Goal: Task Accomplishment & Management: Use online tool/utility

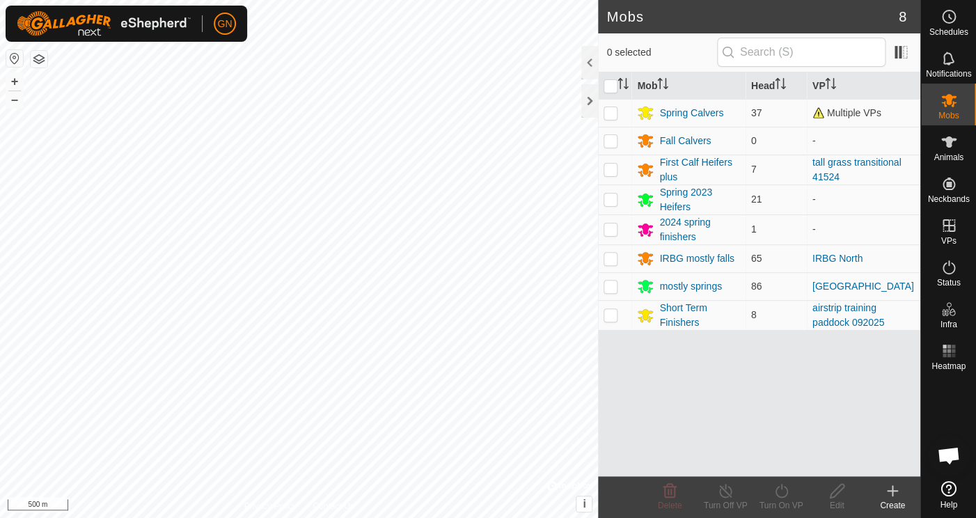
scroll to position [2862, 0]
click at [587, 98] on div at bounding box center [589, 100] width 17 height 33
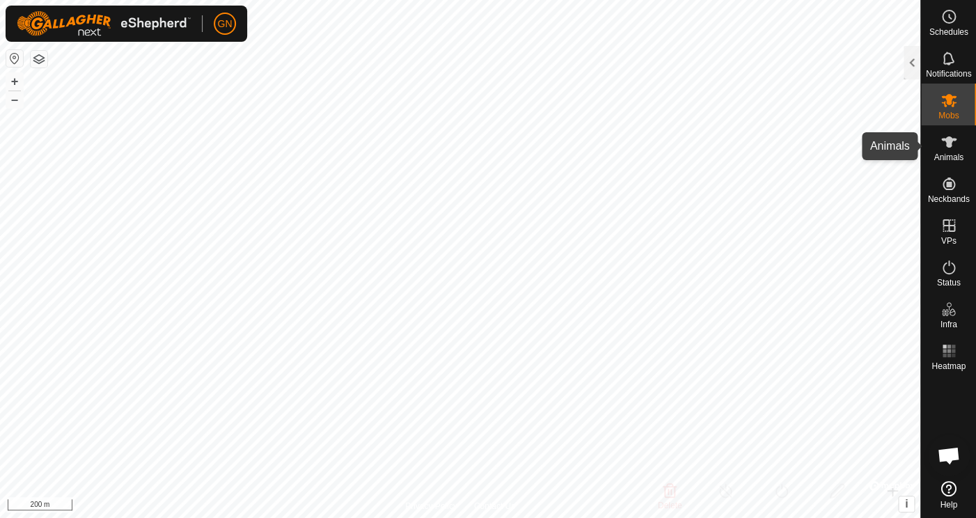
click at [953, 147] on icon at bounding box center [949, 142] width 17 height 17
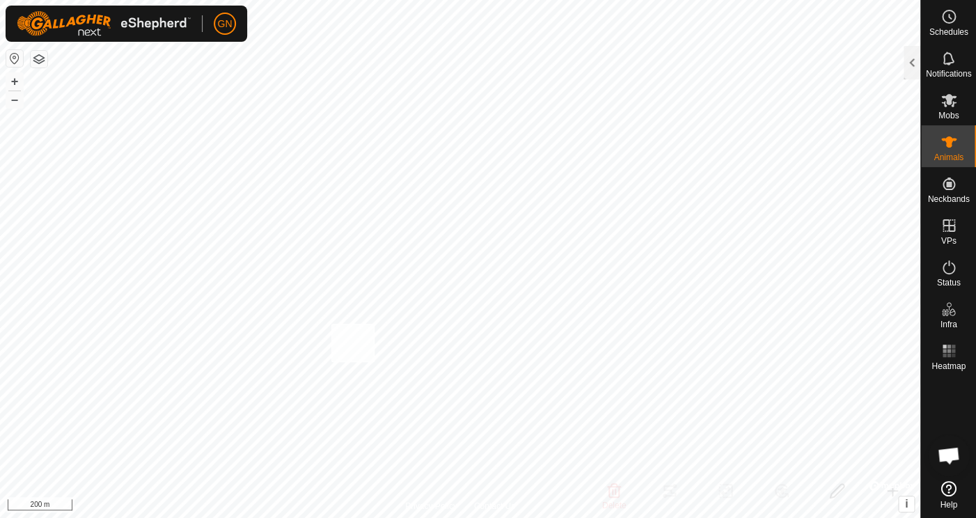
checkbox input "true"
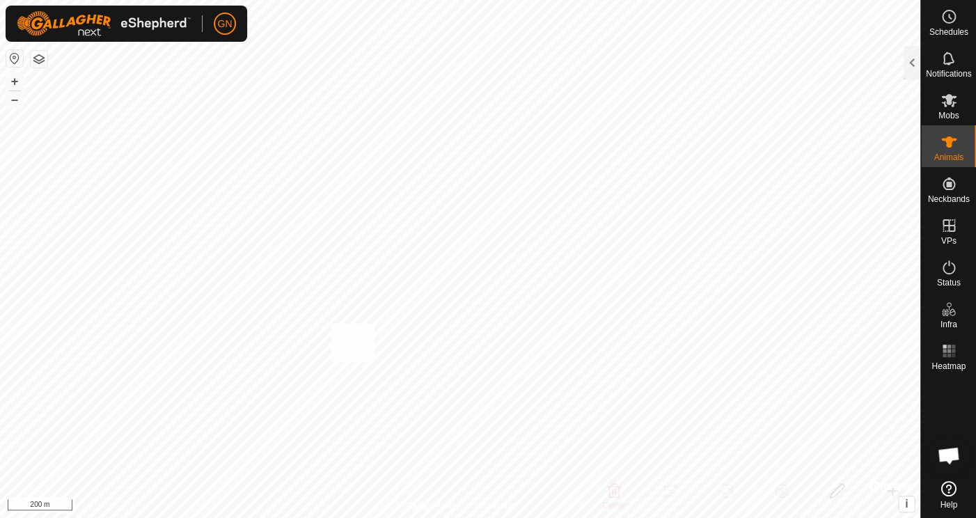
checkbox input "true"
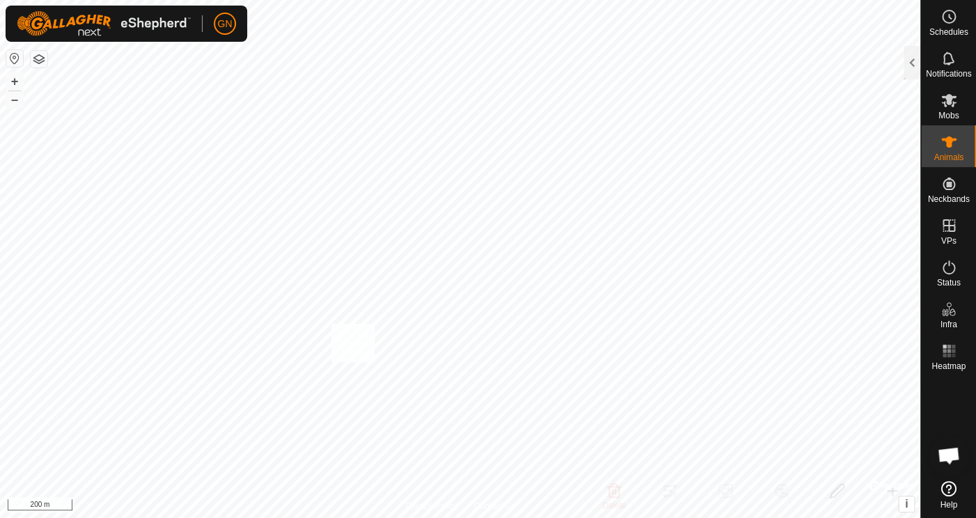
checkbox input "true"
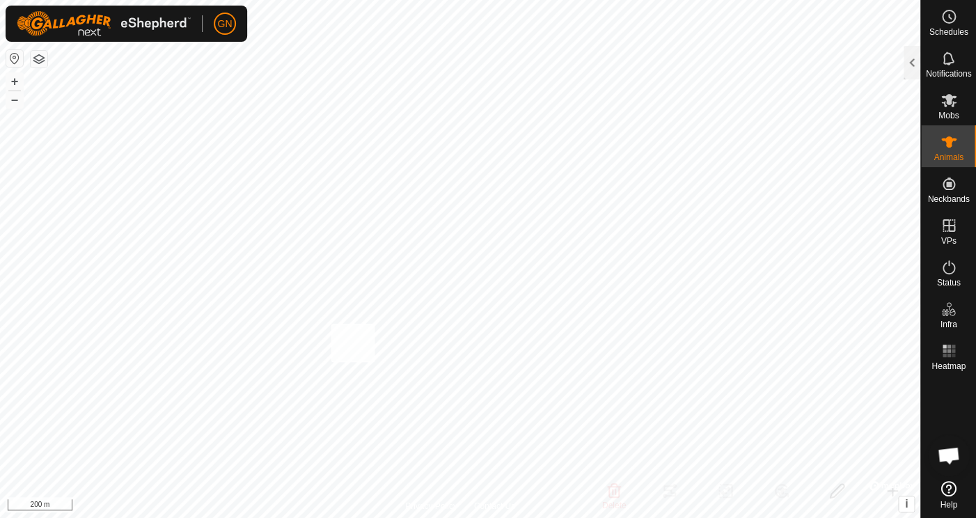
checkbox input "true"
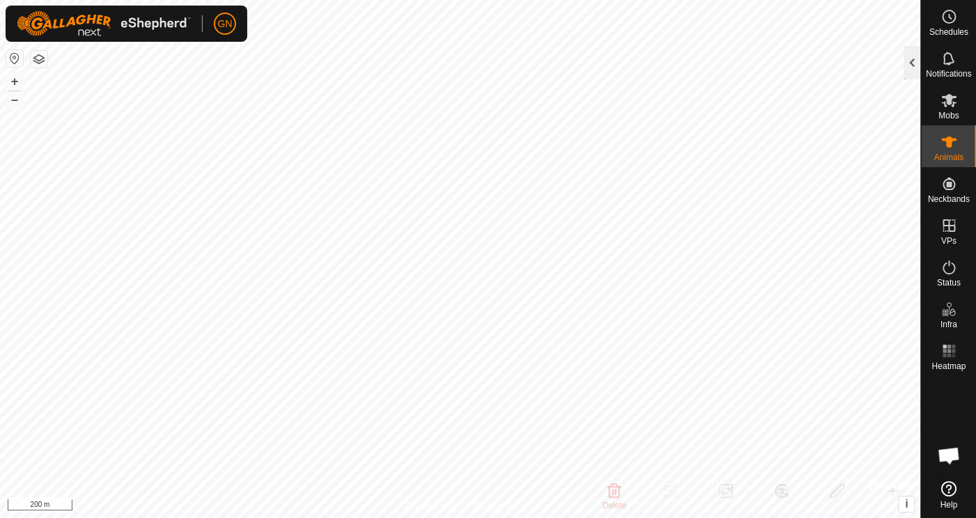
click at [912, 66] on div at bounding box center [912, 62] width 17 height 33
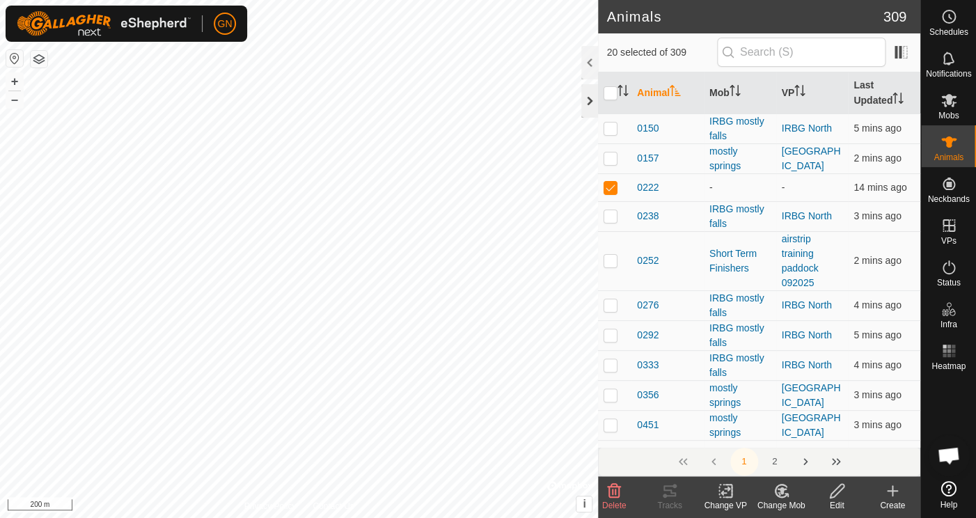
click at [589, 101] on div at bounding box center [589, 100] width 17 height 33
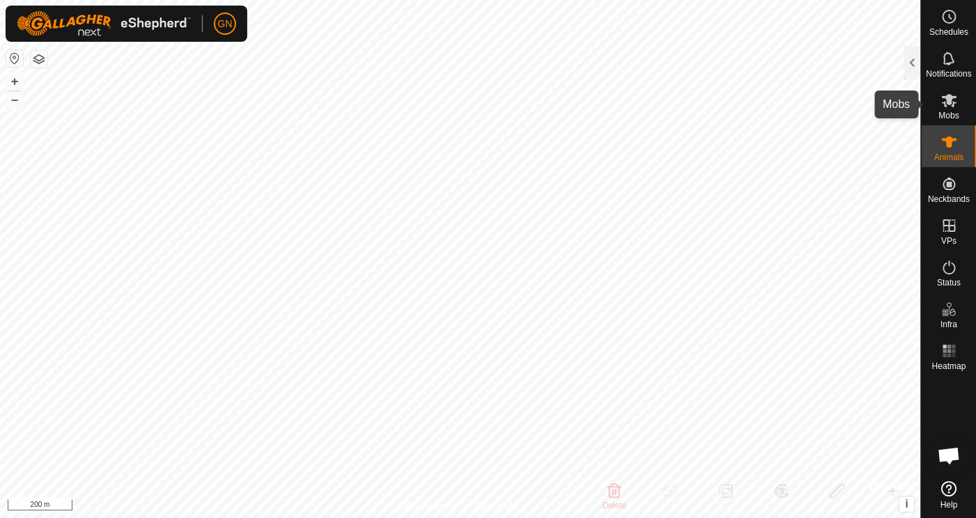
click at [944, 106] on icon at bounding box center [949, 100] width 17 height 17
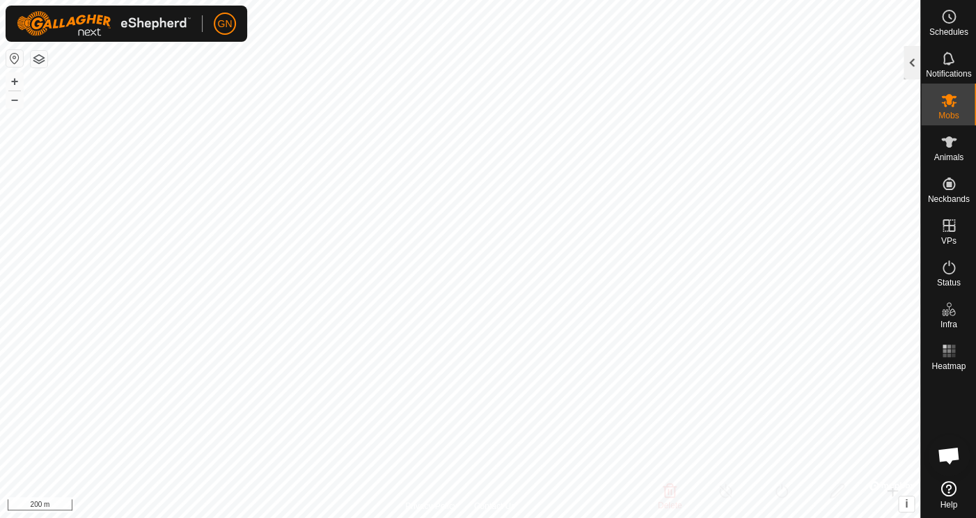
click at [910, 61] on div at bounding box center [912, 62] width 17 height 33
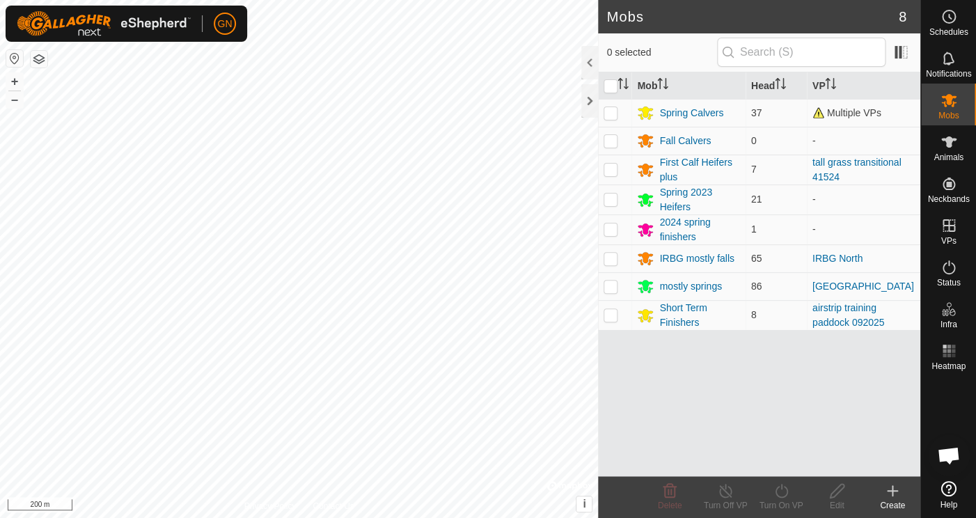
click at [894, 490] on icon at bounding box center [892, 491] width 17 height 17
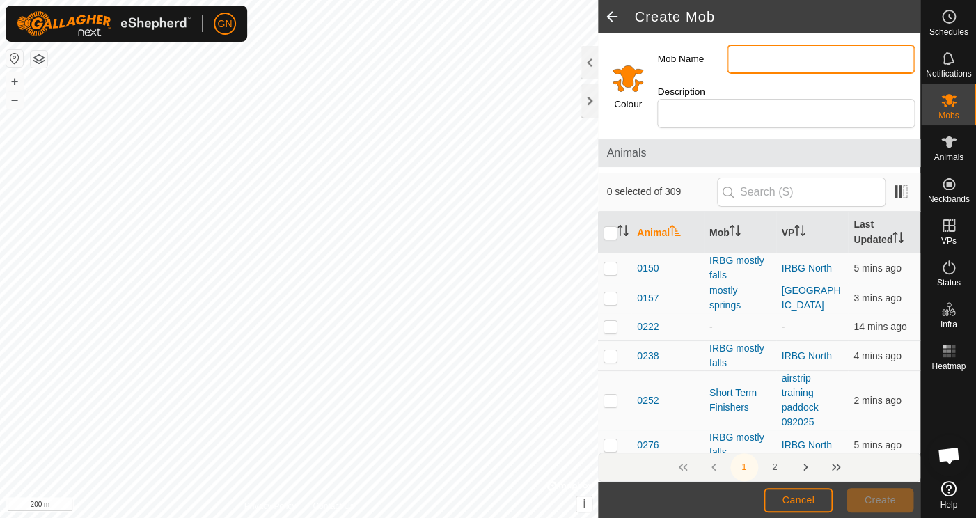
click at [744, 61] on input "Mob Name" at bounding box center [821, 59] width 188 height 29
drag, startPoint x: 788, startPoint y: 61, endPoint x: 768, endPoint y: 61, distance: 19.5
click at [768, 61] on input "piggys and long term finishers" at bounding box center [821, 59] width 188 height 29
click at [855, 60] on input "pregs long term finishers" at bounding box center [821, 59] width 188 height 29
type input "pregs long term finishers,plus"
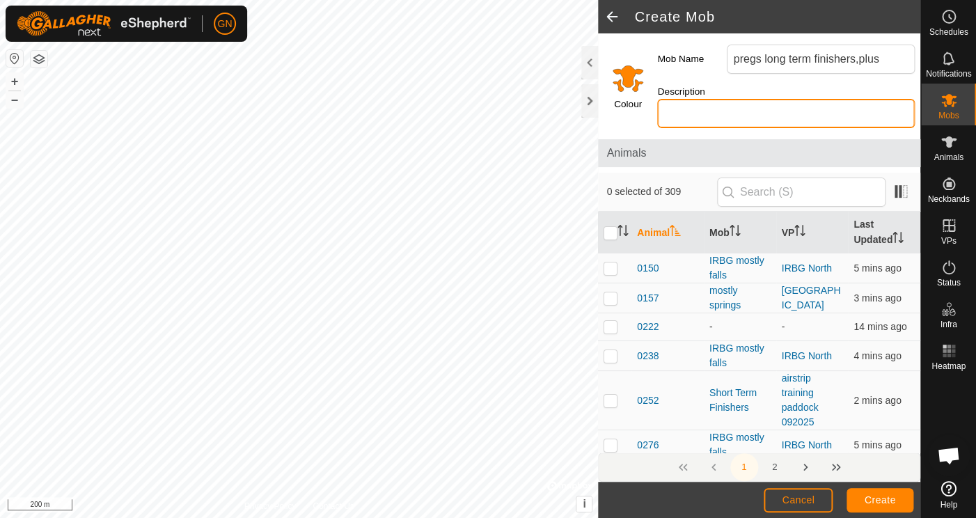
click at [734, 110] on input "Description" at bounding box center [786, 113] width 258 height 29
type input "some in here are in the 'uncertain' status"
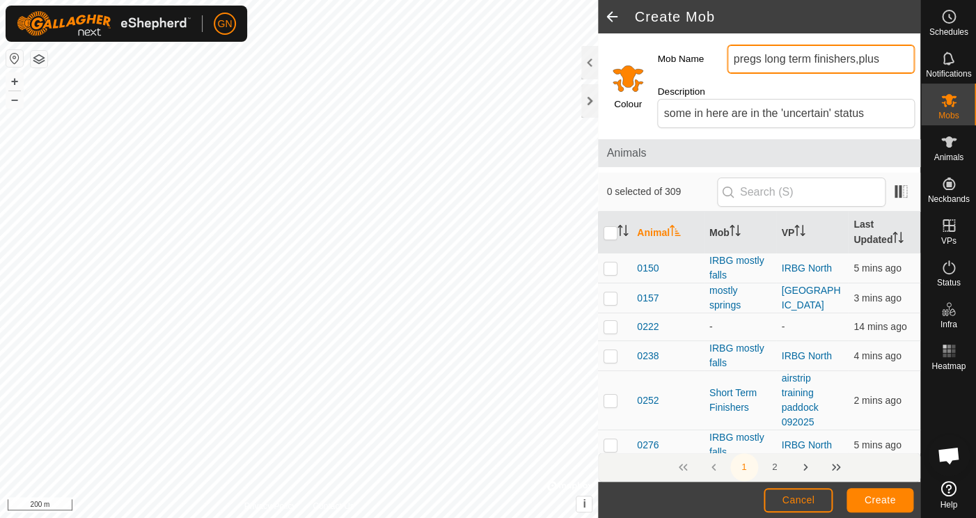
click at [861, 62] on input "pregs long term finishers,plus" at bounding box center [821, 59] width 188 height 29
type input "pregs long term finishers plus"
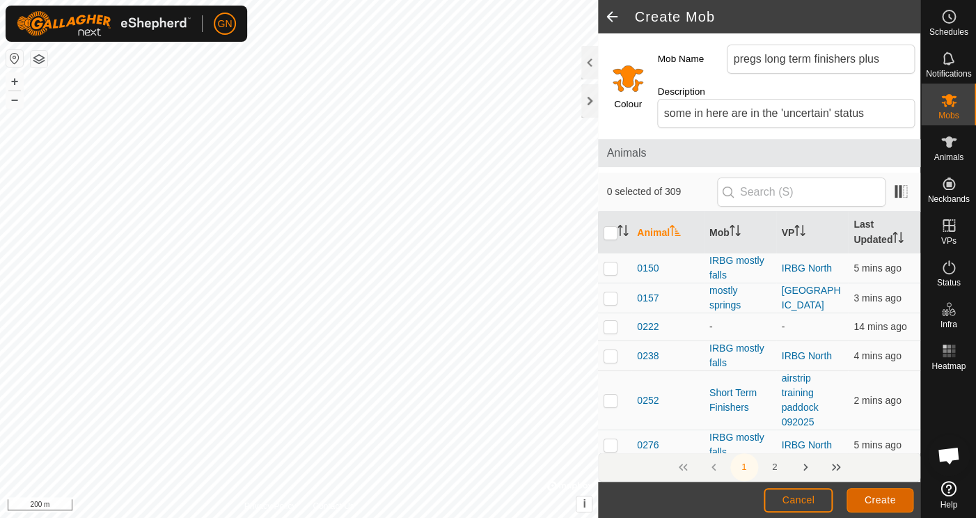
click at [872, 497] on span "Create" at bounding box center [880, 499] width 31 height 11
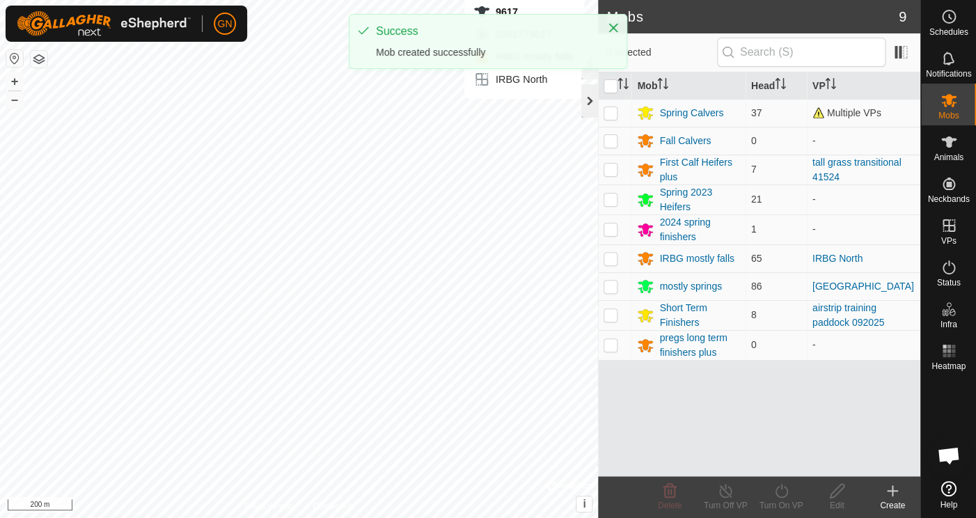
click at [589, 98] on div at bounding box center [589, 100] width 17 height 33
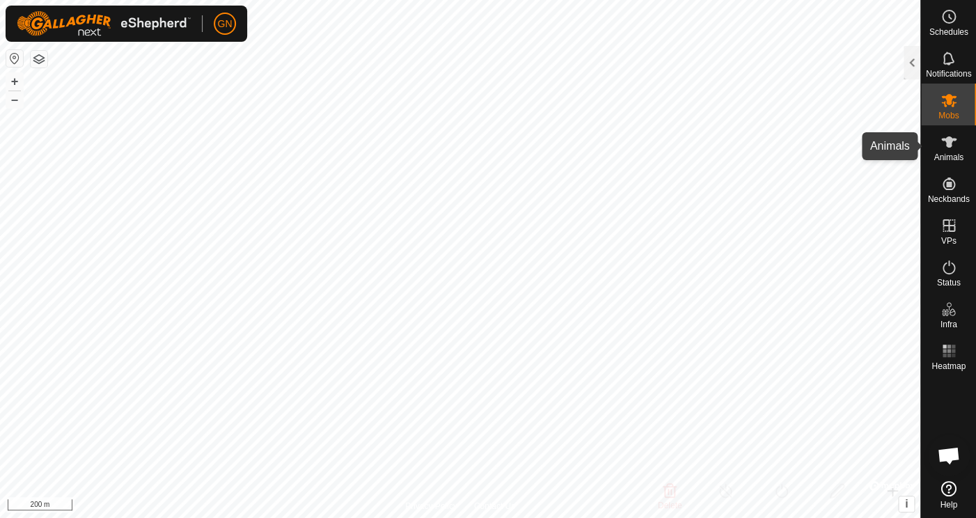
click at [956, 149] on es-animals-svg-icon at bounding box center [949, 142] width 25 height 22
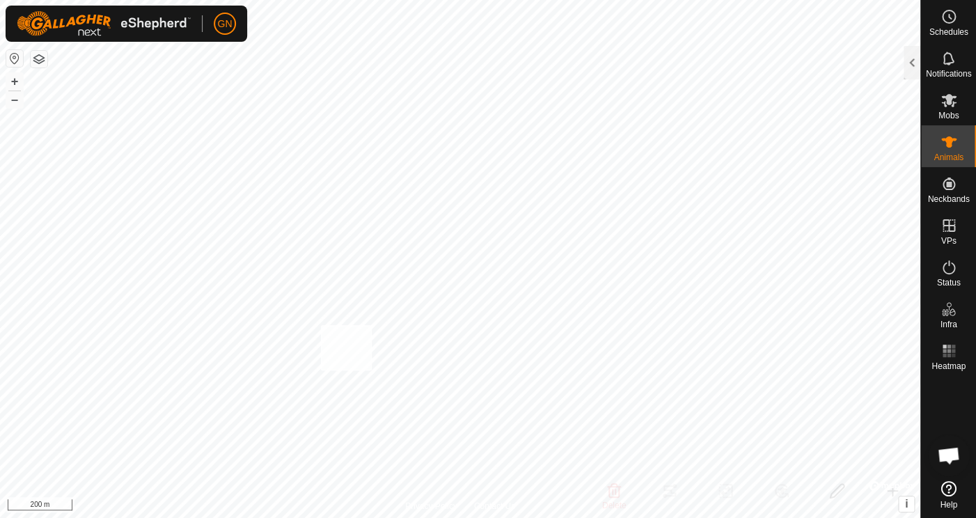
checkbox input "true"
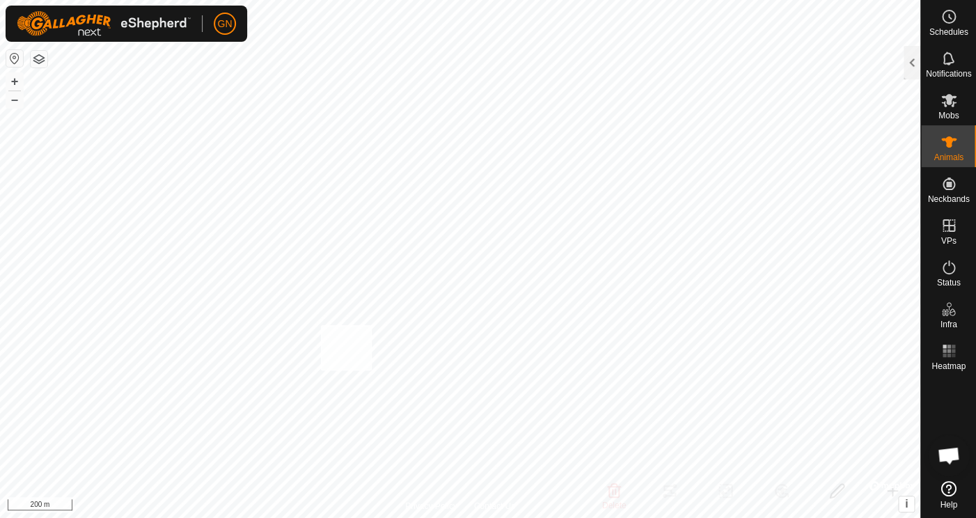
checkbox input "true"
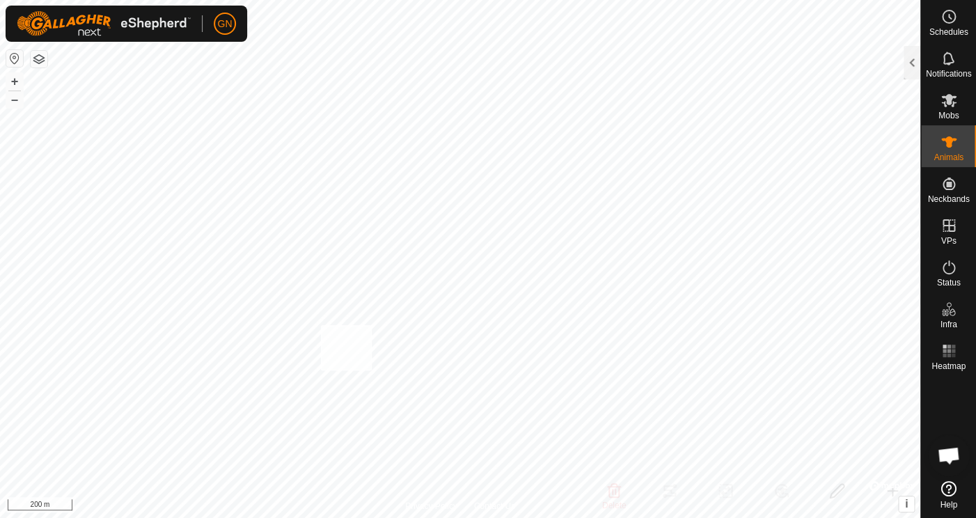
checkbox input "true"
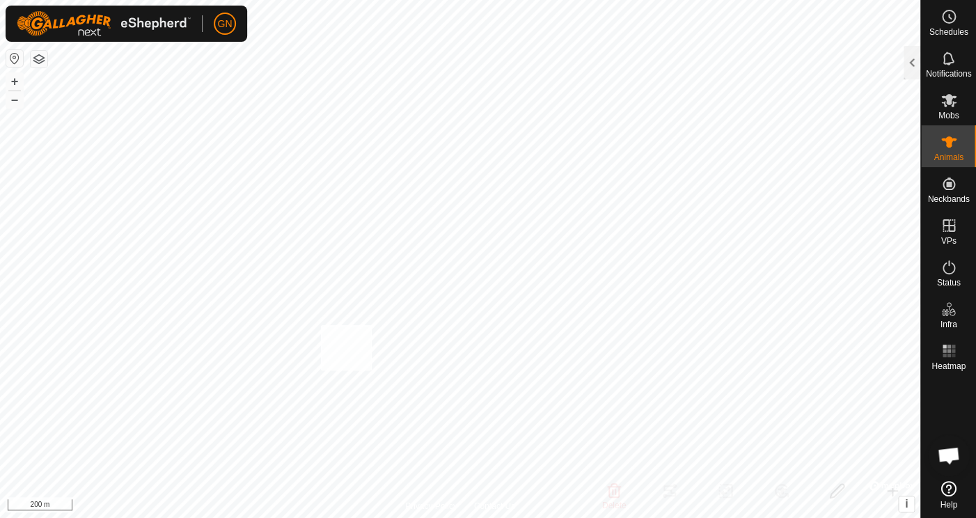
checkbox input "true"
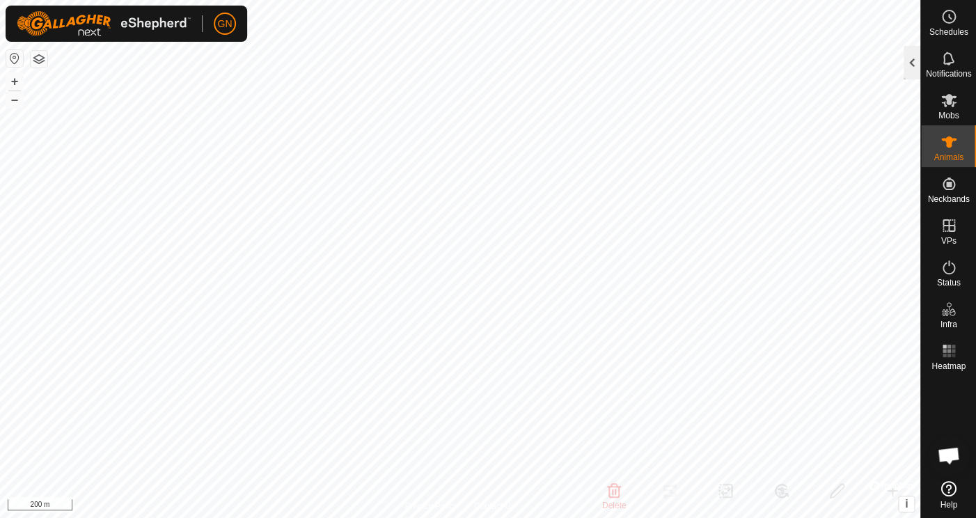
click at [907, 59] on div at bounding box center [912, 62] width 17 height 33
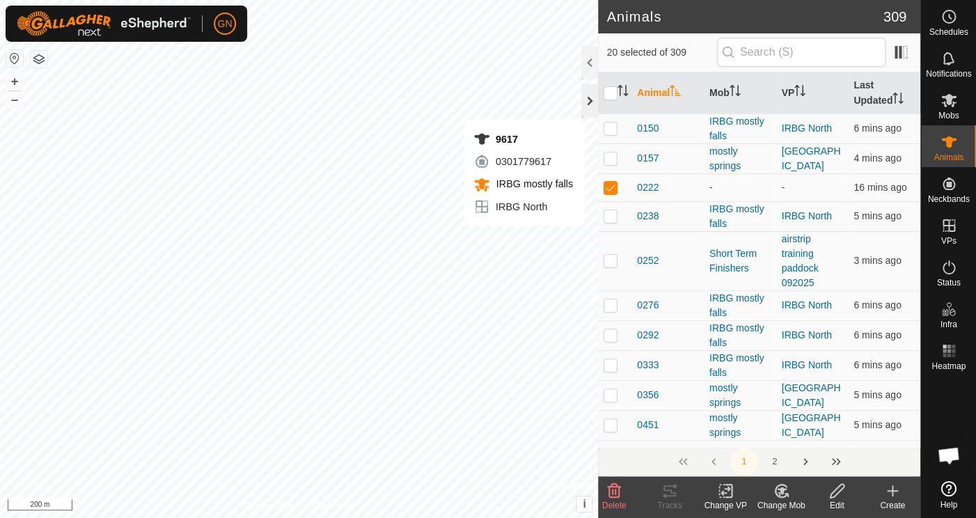
click at [586, 100] on div at bounding box center [589, 100] width 17 height 33
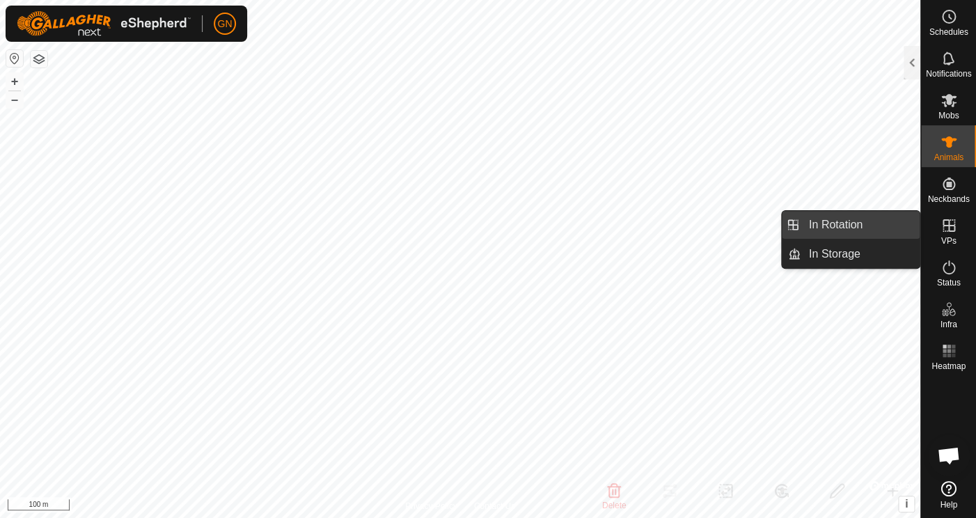
click at [894, 221] on link "In Rotation" at bounding box center [860, 225] width 119 height 28
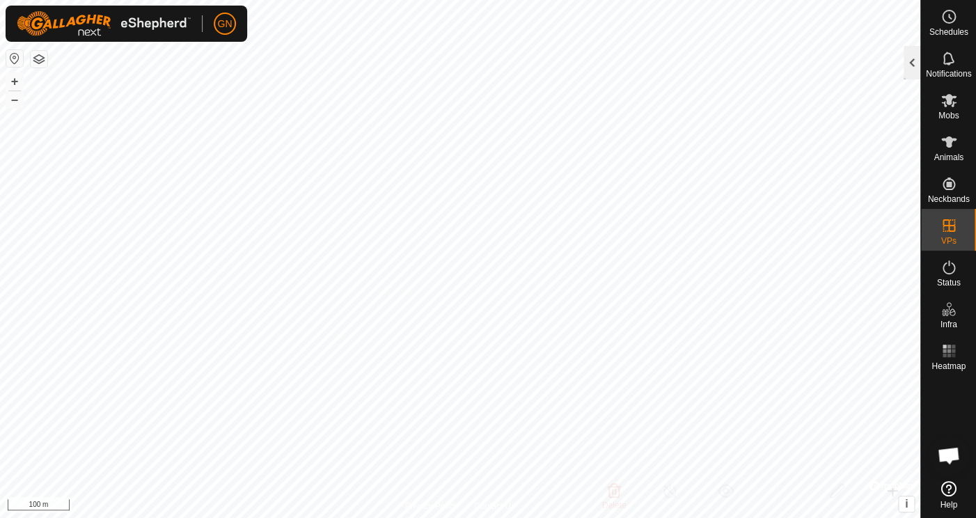
click at [909, 67] on div at bounding box center [912, 62] width 17 height 33
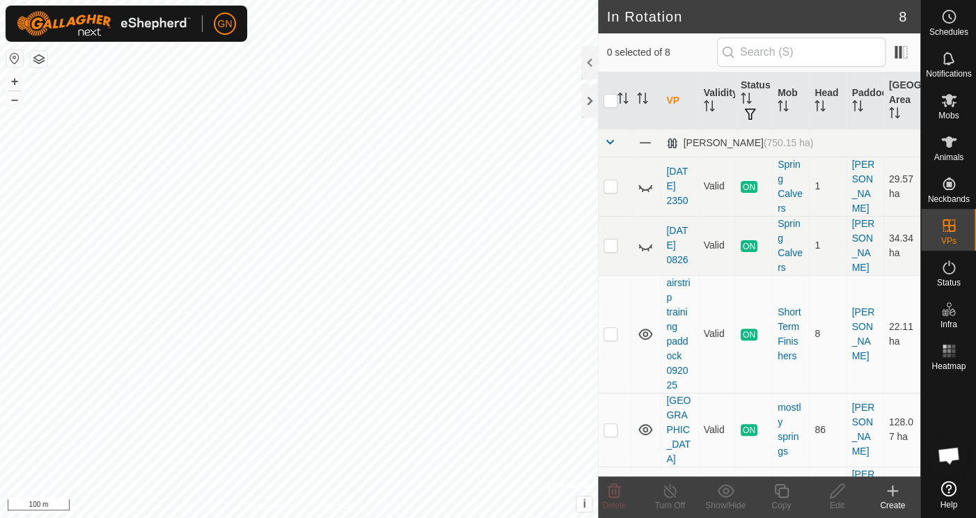
click at [893, 492] on icon at bounding box center [893, 491] width 0 height 10
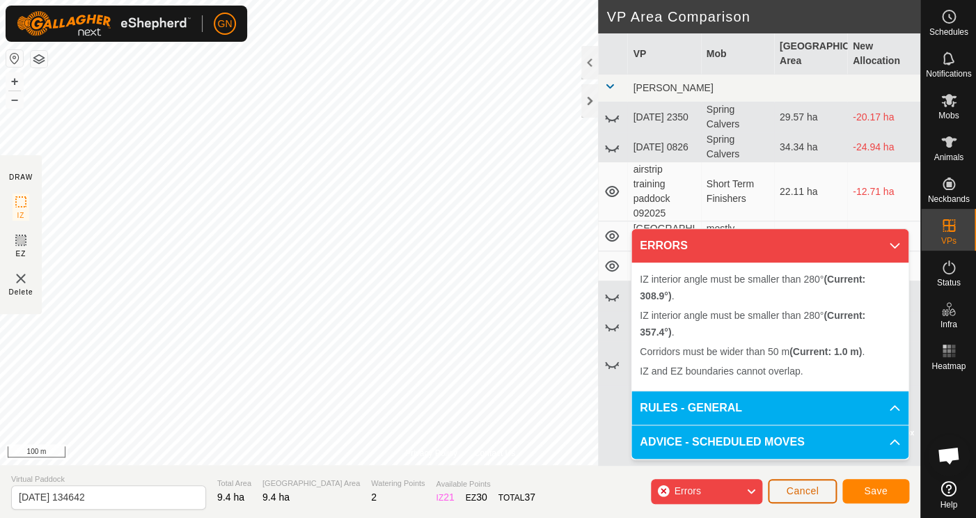
click at [799, 485] on button "Cancel" at bounding box center [802, 491] width 69 height 24
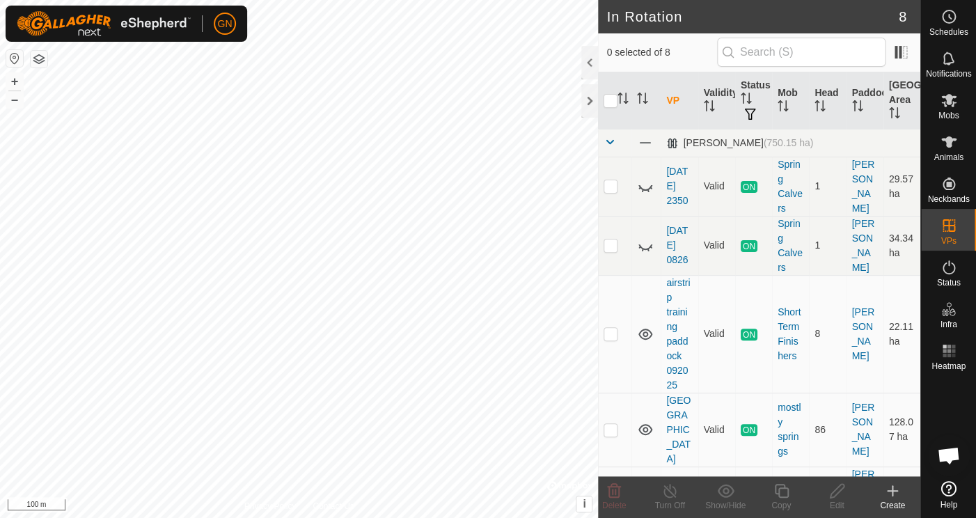
click at [891, 491] on icon at bounding box center [893, 491] width 10 height 0
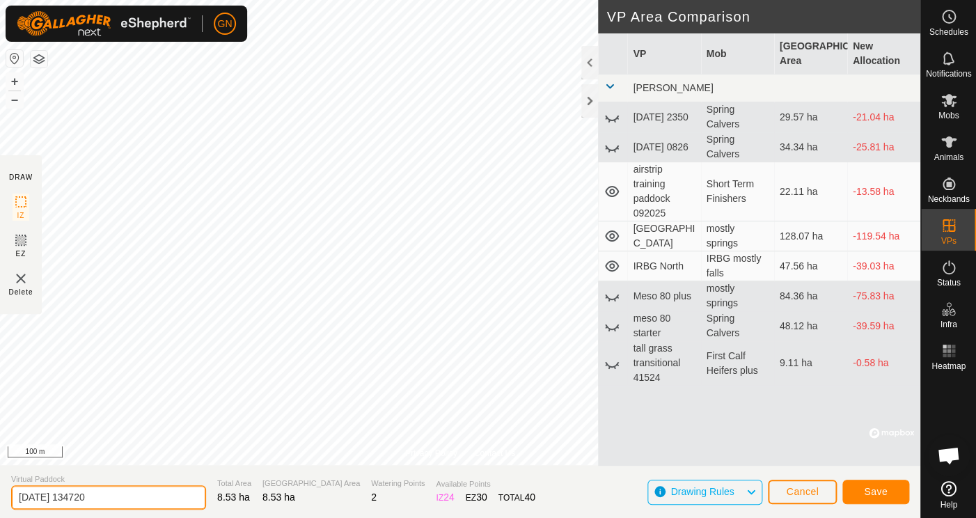
drag, startPoint x: 123, startPoint y: 497, endPoint x: -10, endPoint y: 484, distance: 133.0
click at [11, 485] on input "[DATE] 134720" at bounding box center [108, 497] width 195 height 24
type input "S trap transitional 092125"
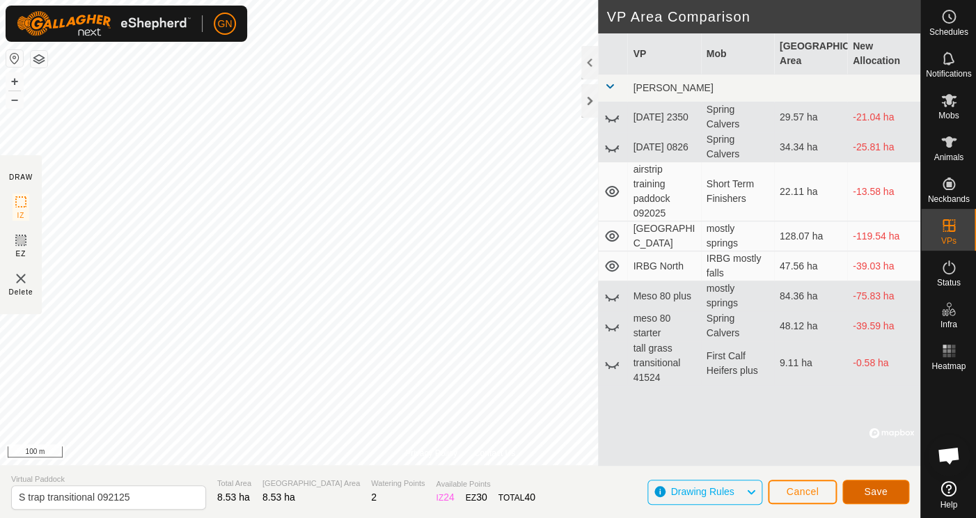
click at [886, 494] on span "Save" at bounding box center [876, 491] width 24 height 11
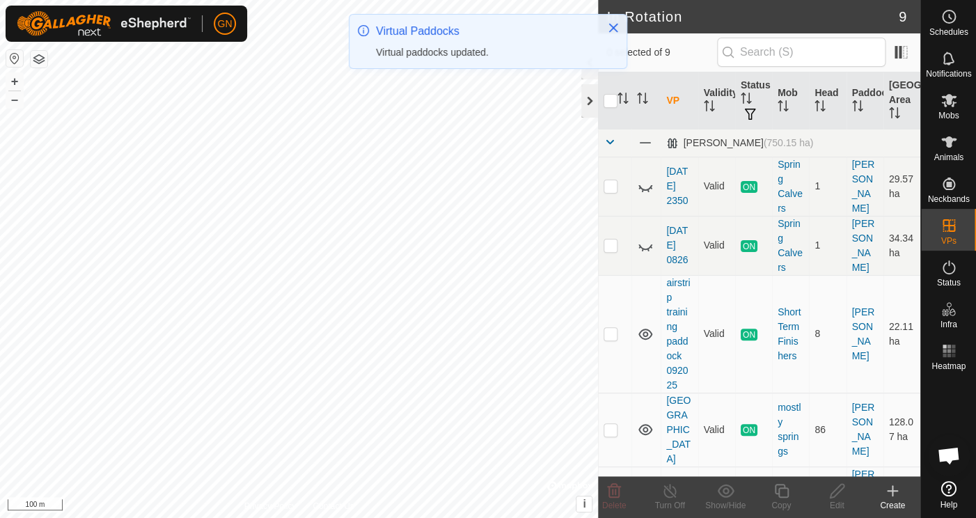
click at [588, 100] on div at bounding box center [589, 100] width 17 height 33
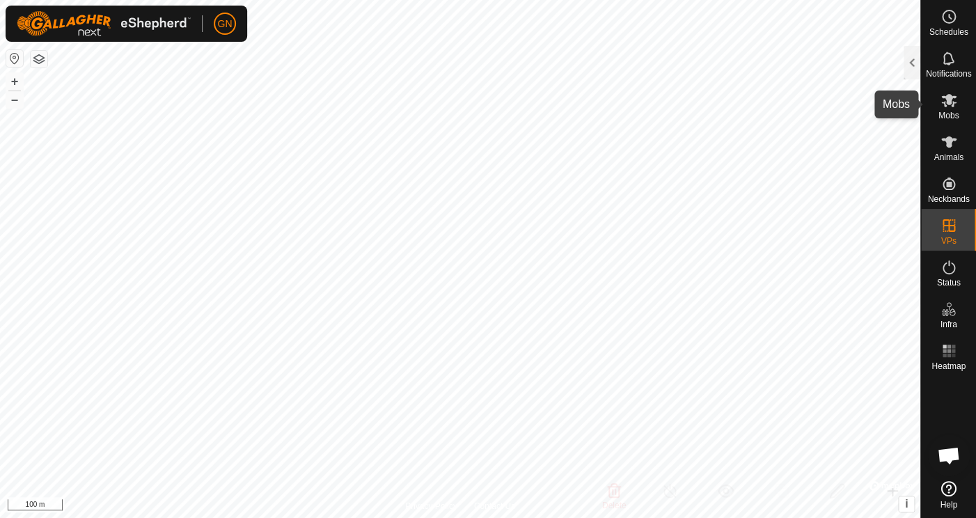
click at [939, 104] on es-mob-svg-icon at bounding box center [949, 100] width 25 height 22
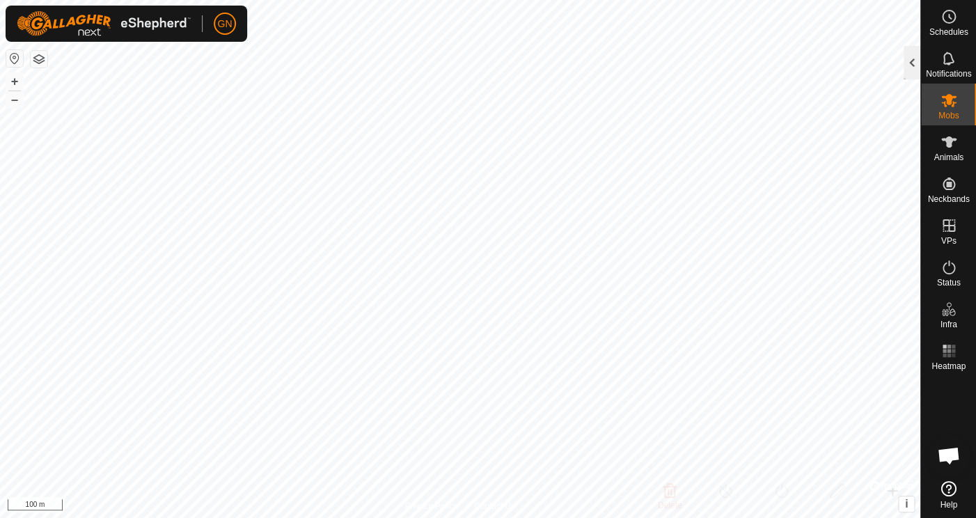
click at [918, 67] on div at bounding box center [912, 62] width 17 height 33
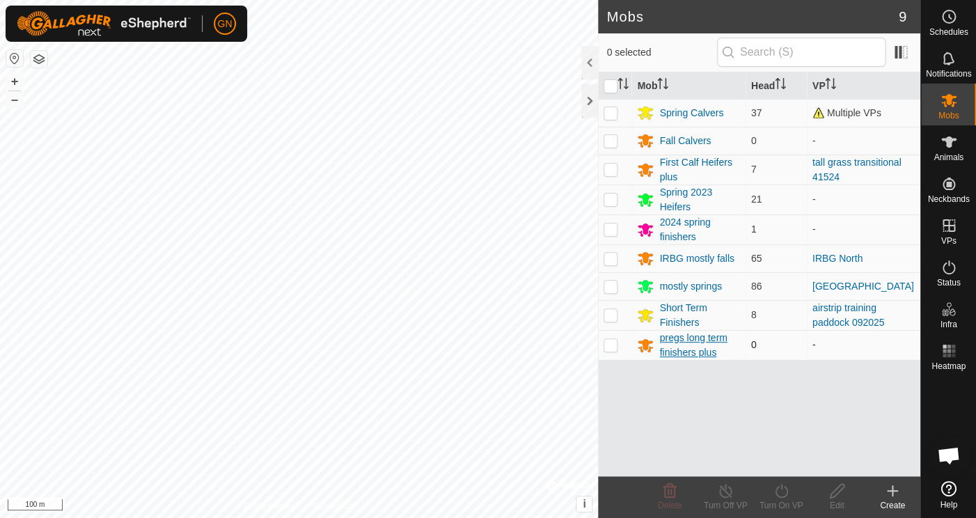
click at [684, 341] on div "pregs long term finishers plus" at bounding box center [699, 345] width 80 height 29
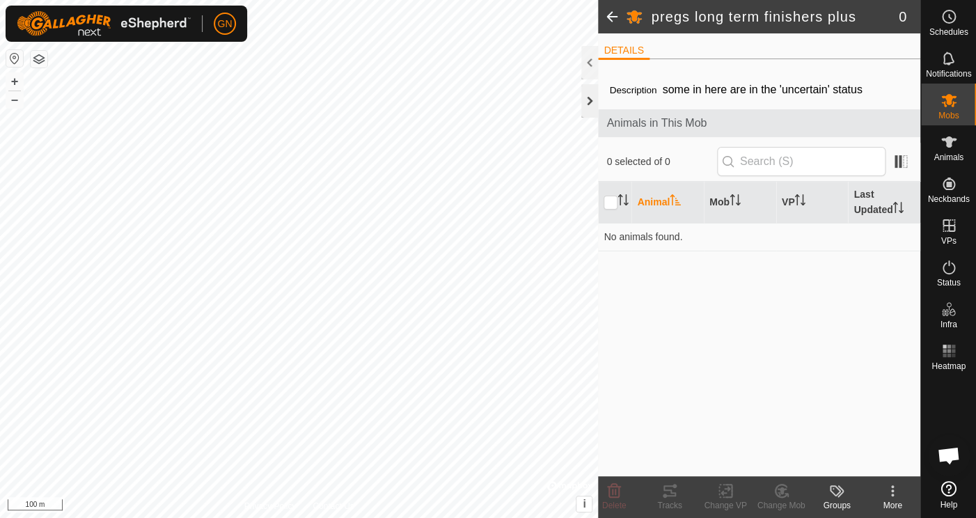
click at [588, 99] on div at bounding box center [589, 100] width 17 height 33
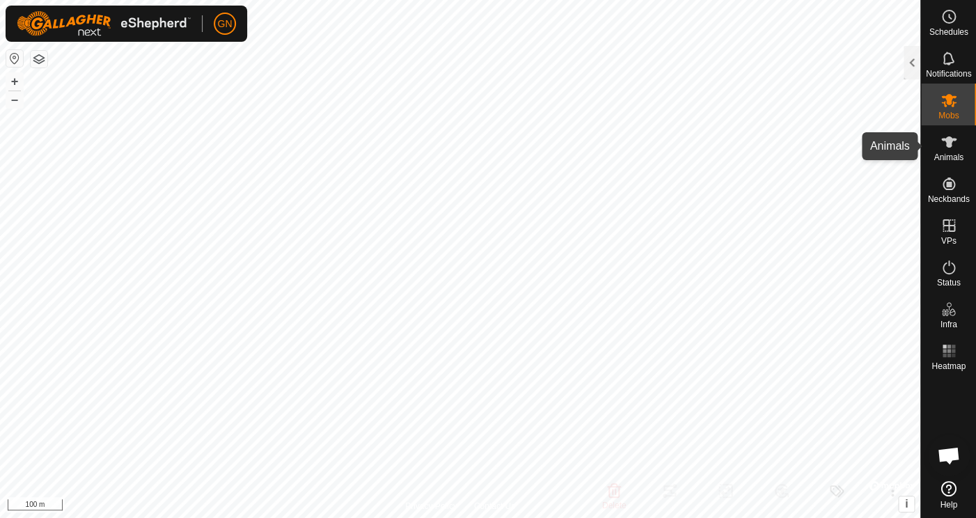
click at [939, 150] on es-animals-svg-icon at bounding box center [949, 142] width 25 height 22
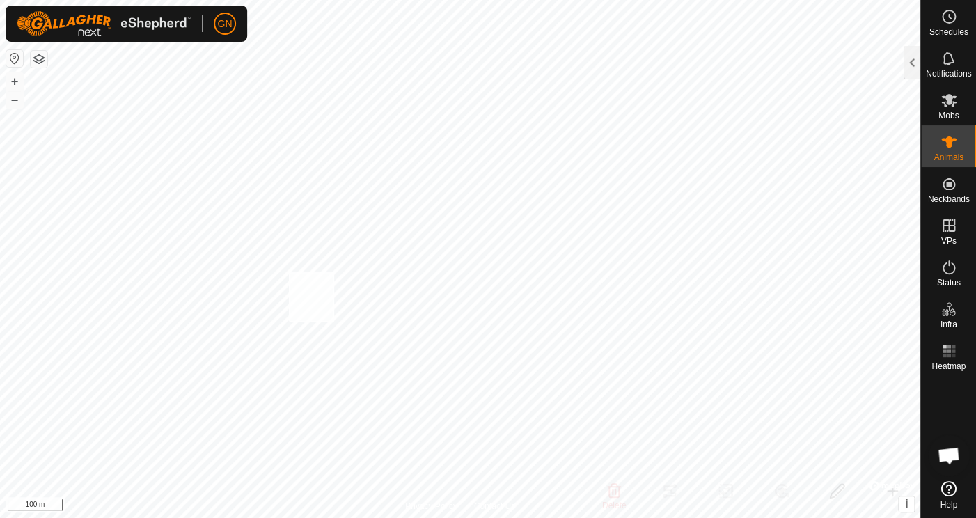
checkbox input "true"
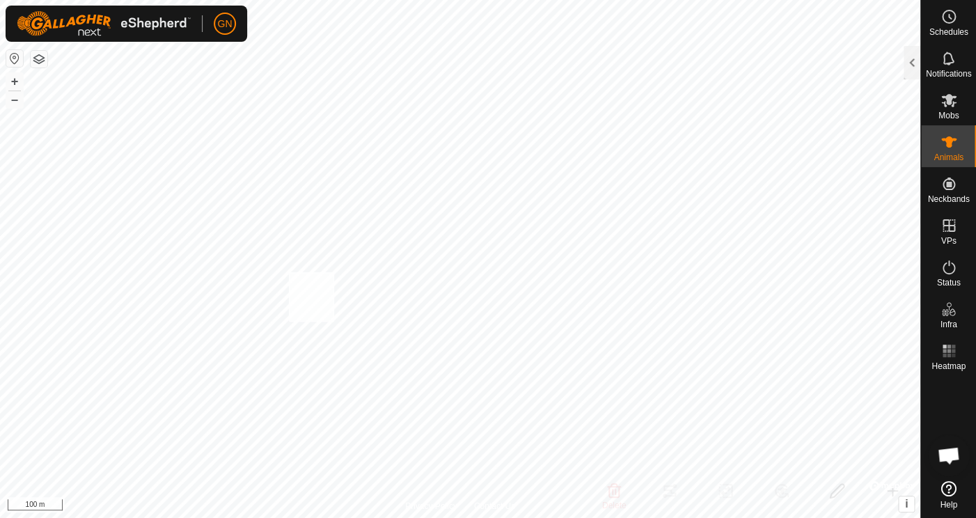
checkbox input "true"
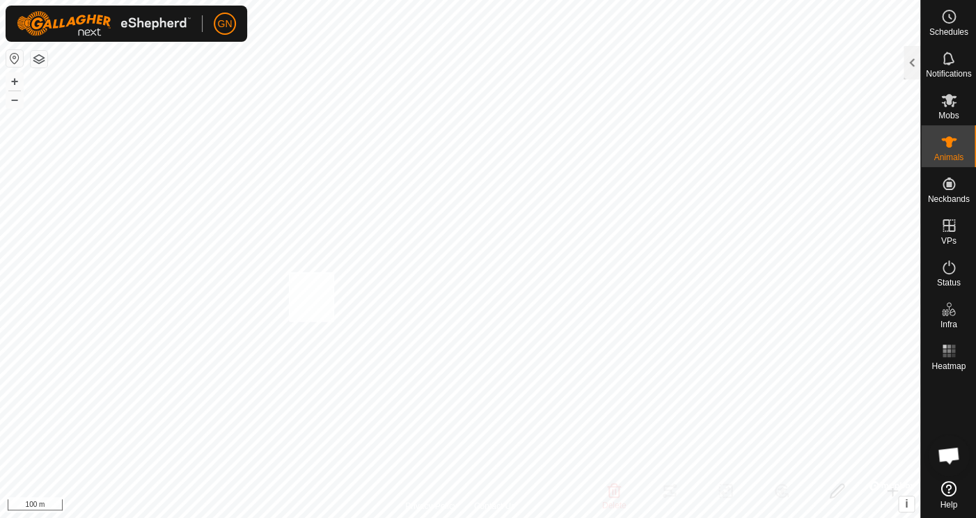
checkbox input "true"
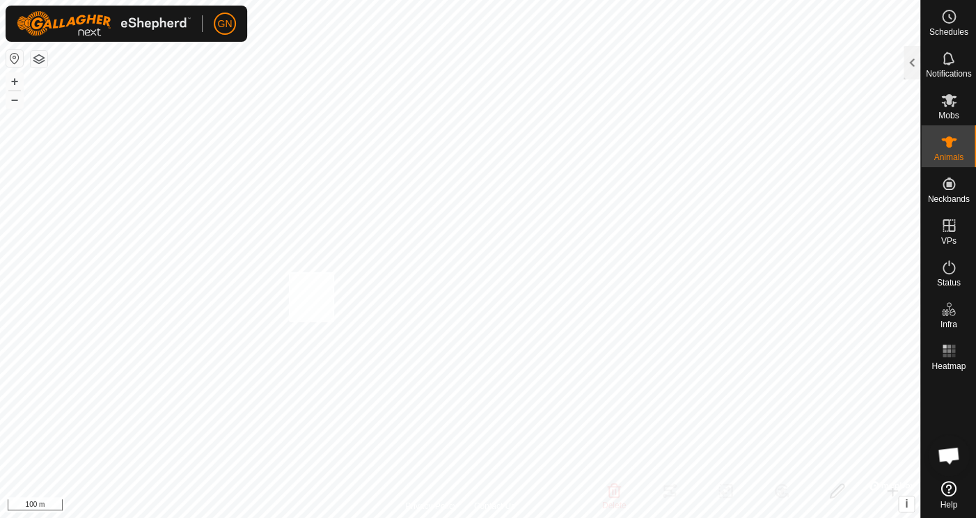
checkbox input "true"
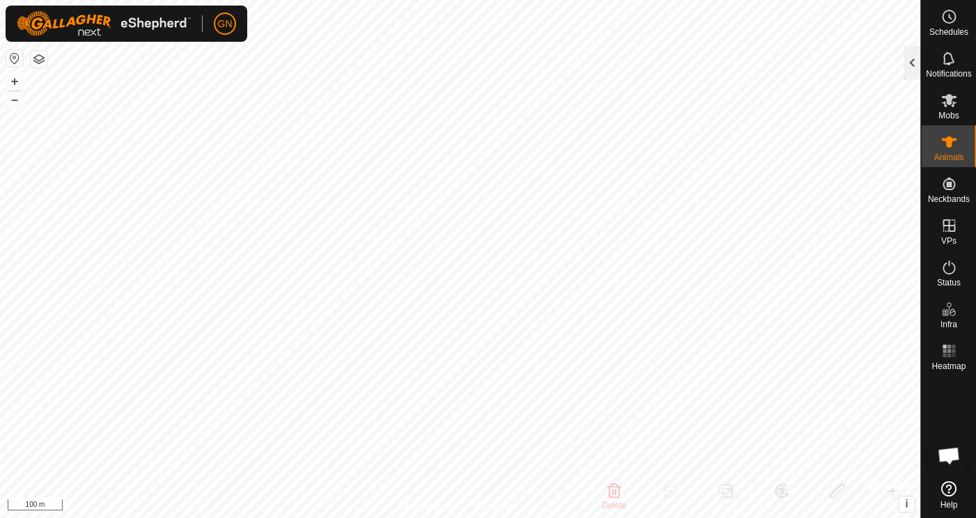
click at [914, 63] on div at bounding box center [912, 62] width 17 height 33
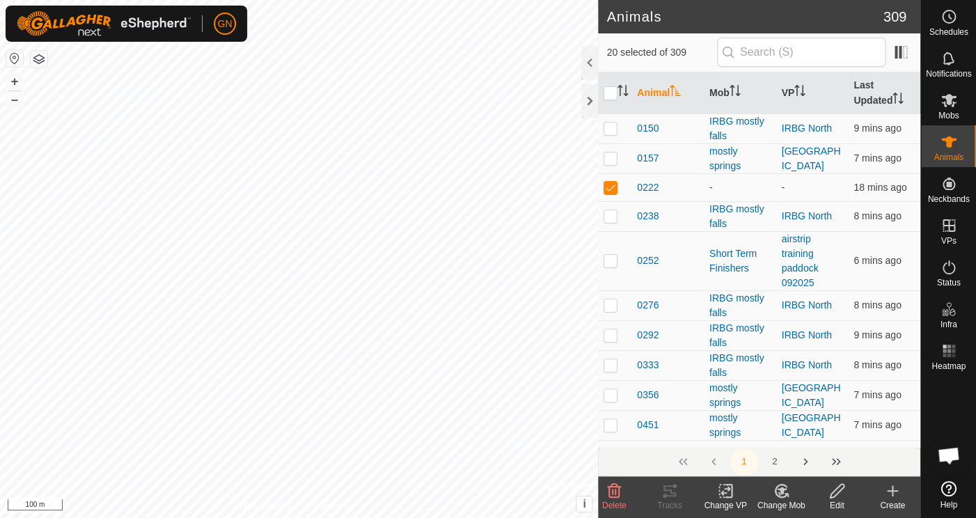
click at [838, 496] on icon at bounding box center [837, 491] width 17 height 17
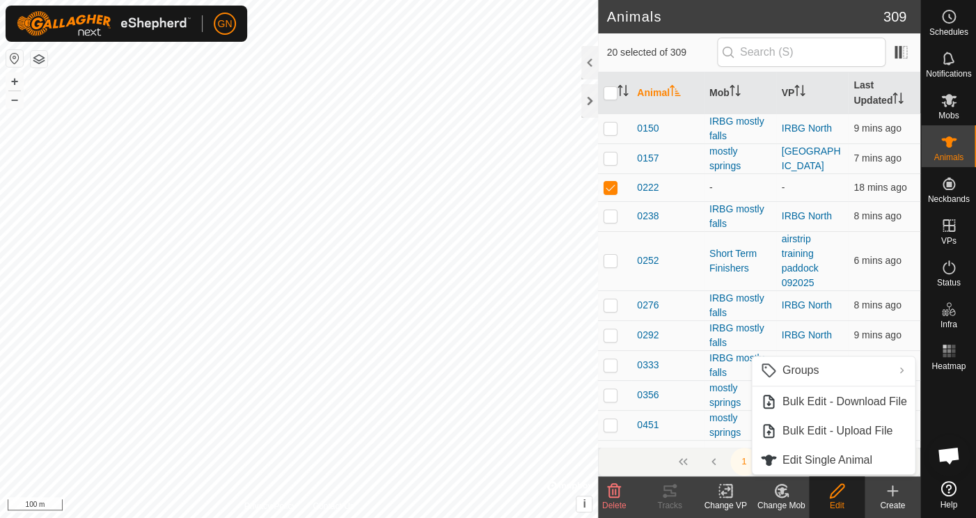
click at [727, 492] on icon at bounding box center [725, 491] width 17 height 17
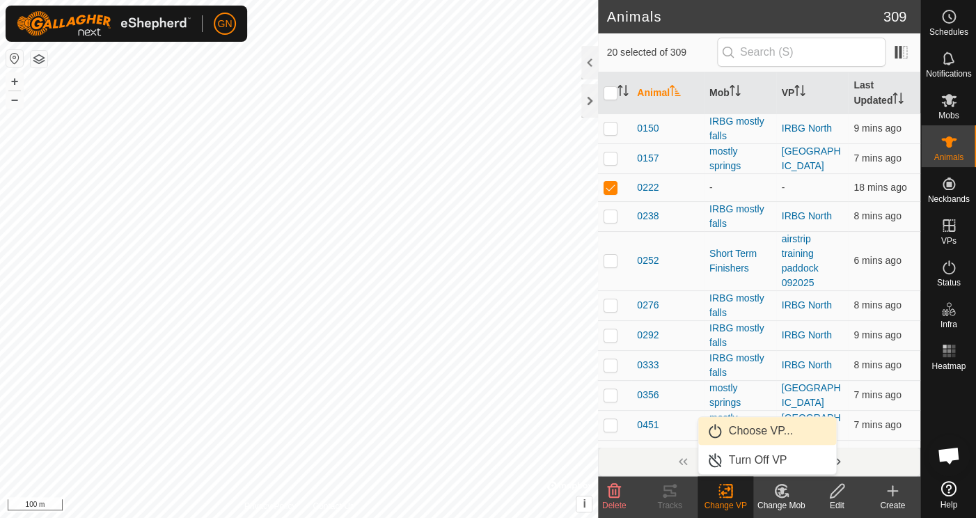
click at [718, 432] on link "Choose VP..." at bounding box center [767, 431] width 138 height 28
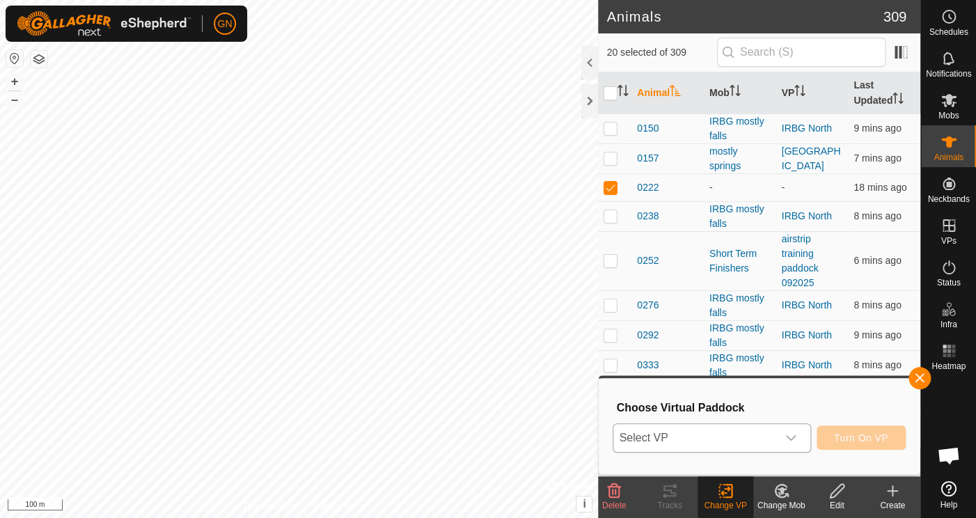
click at [795, 437] on icon "dropdown trigger" at bounding box center [791, 438] width 10 height 6
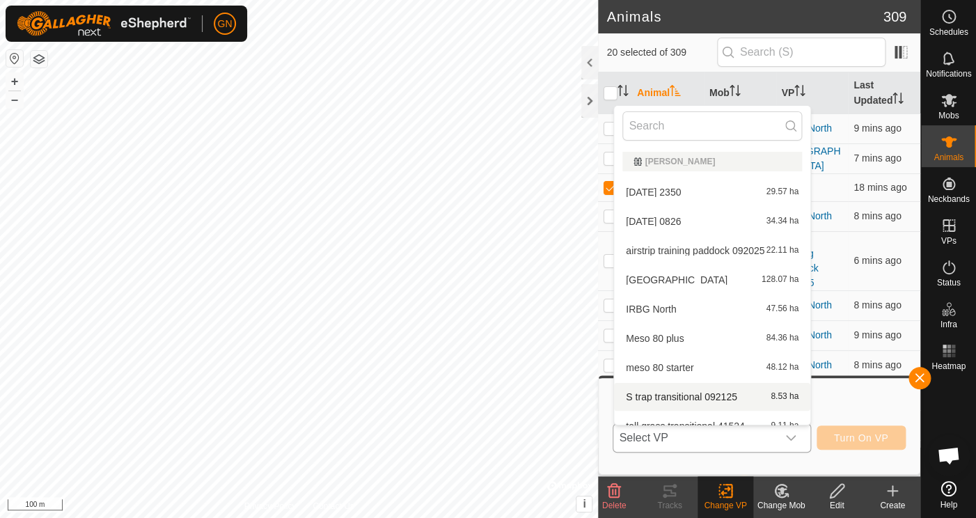
click at [726, 393] on li "S trap transitional 092125 8.53 ha" at bounding box center [712, 397] width 196 height 28
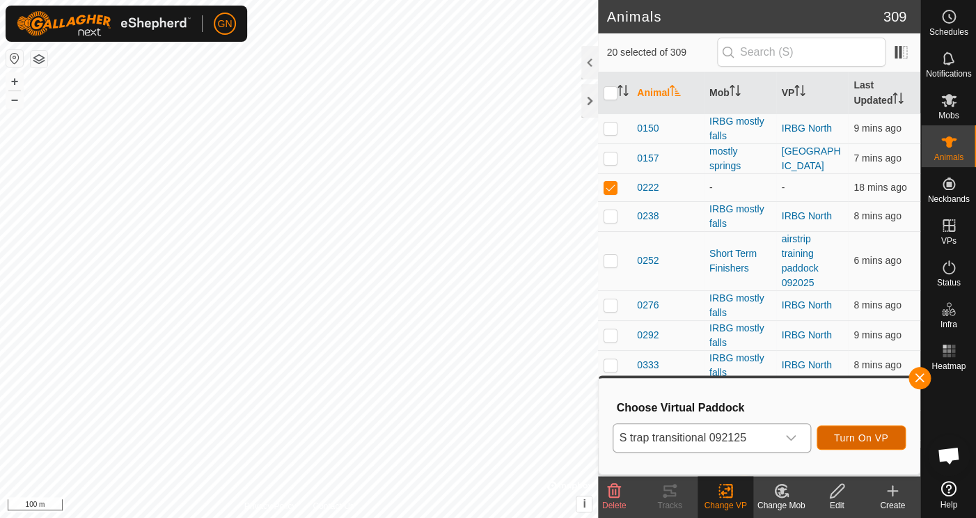
click at [875, 436] on span "Turn On VP" at bounding box center [861, 437] width 54 height 11
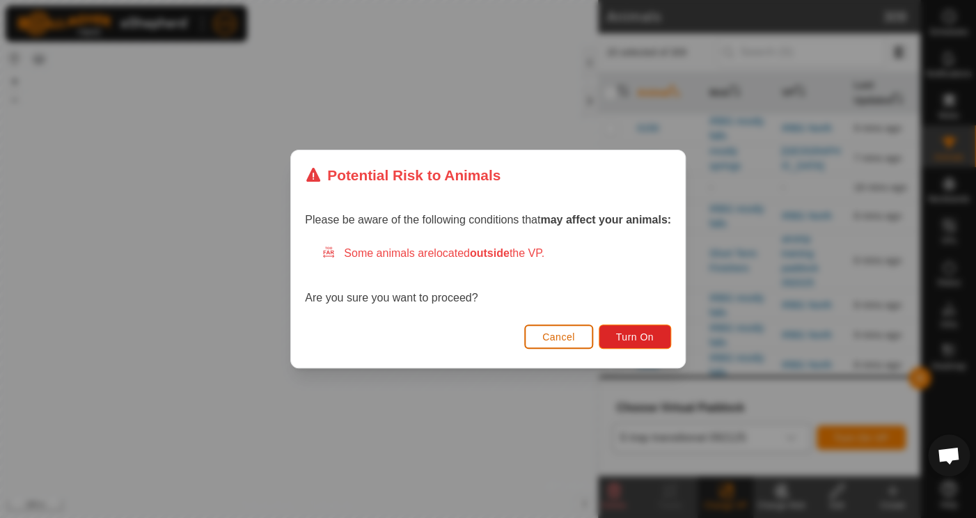
click at [531, 336] on button "Cancel" at bounding box center [558, 337] width 69 height 24
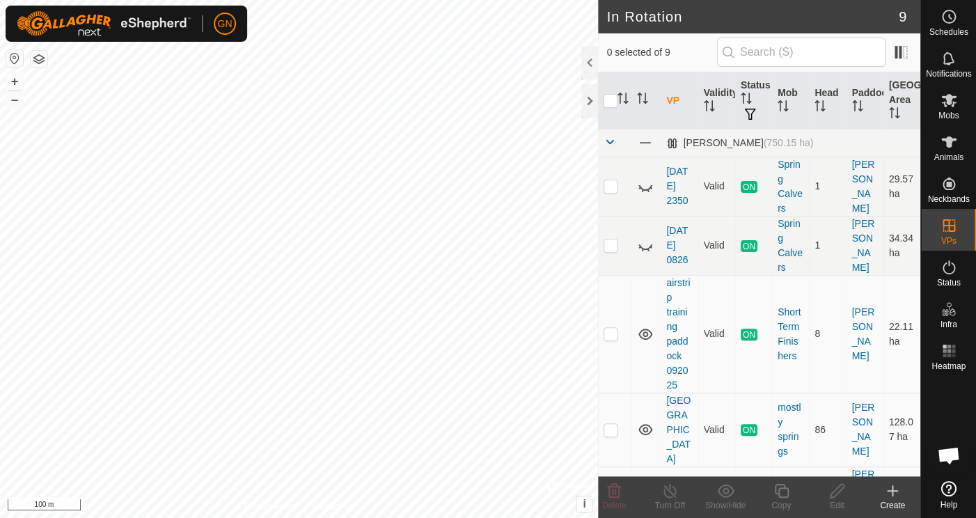
checkbox input "true"
click at [843, 494] on icon at bounding box center [837, 491] width 17 height 17
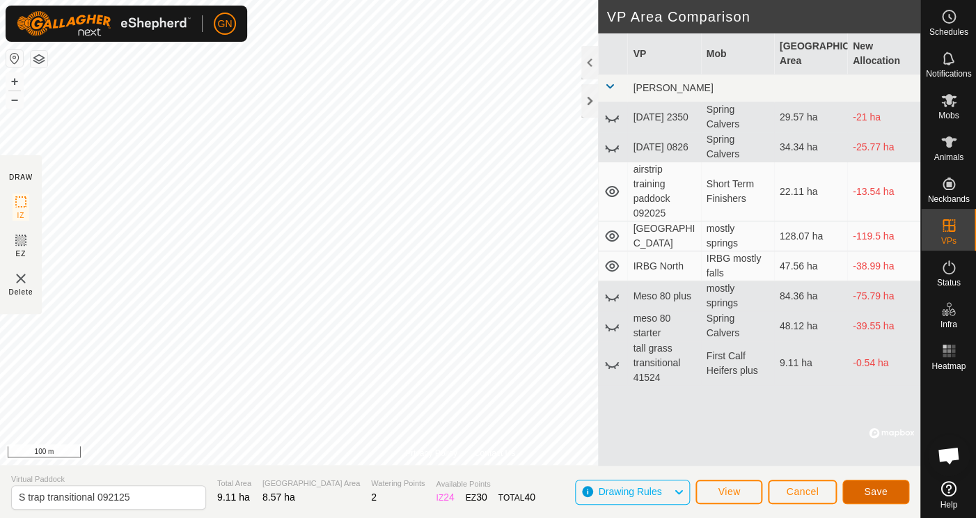
click at [862, 493] on button "Save" at bounding box center [876, 492] width 67 height 24
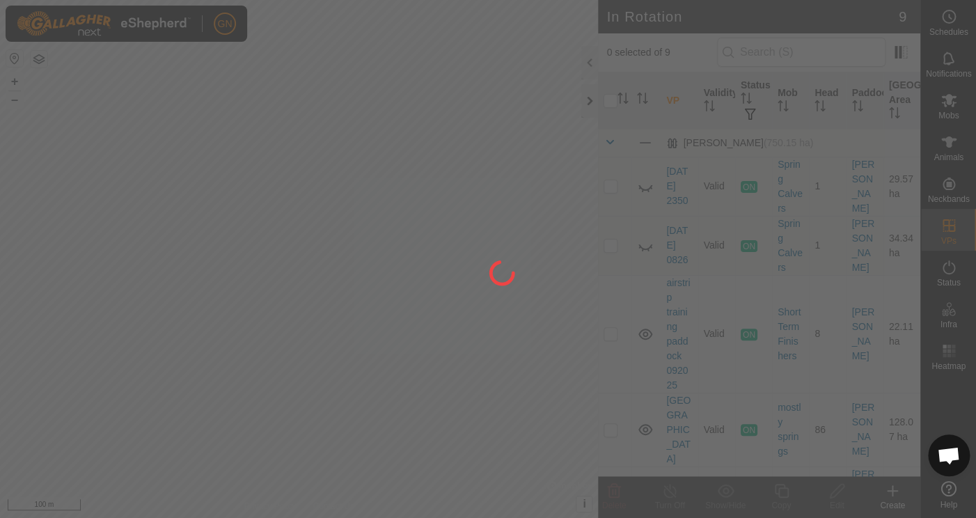
click at [589, 97] on div "GN Schedules Notifications Mobs Animals Neckbands VPs Status Infra Heatmap Help…" at bounding box center [488, 259] width 976 height 518
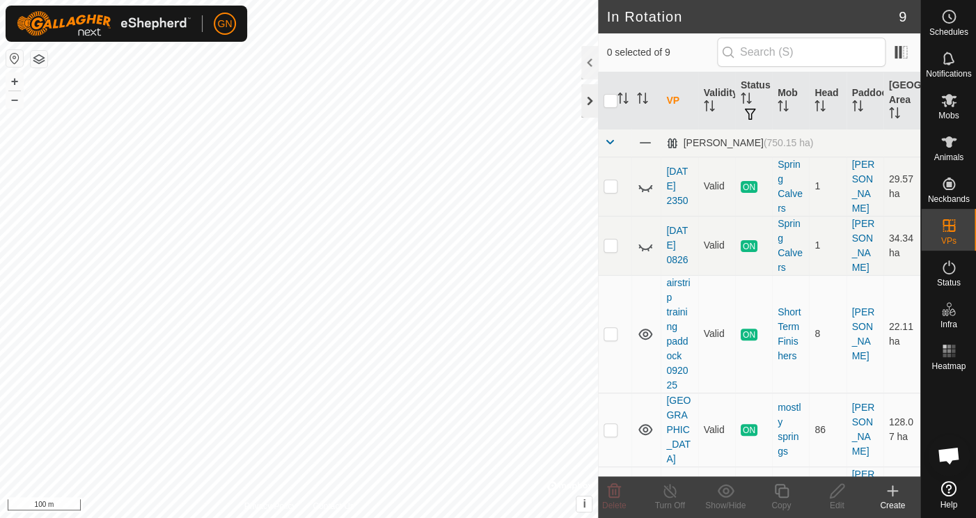
click at [589, 102] on div at bounding box center [589, 100] width 17 height 33
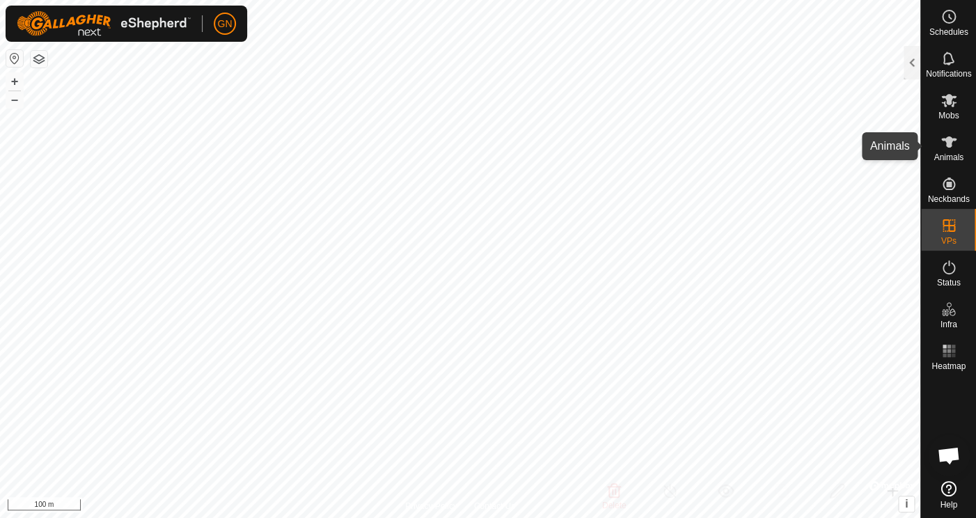
click at [946, 146] on icon at bounding box center [949, 142] width 17 height 17
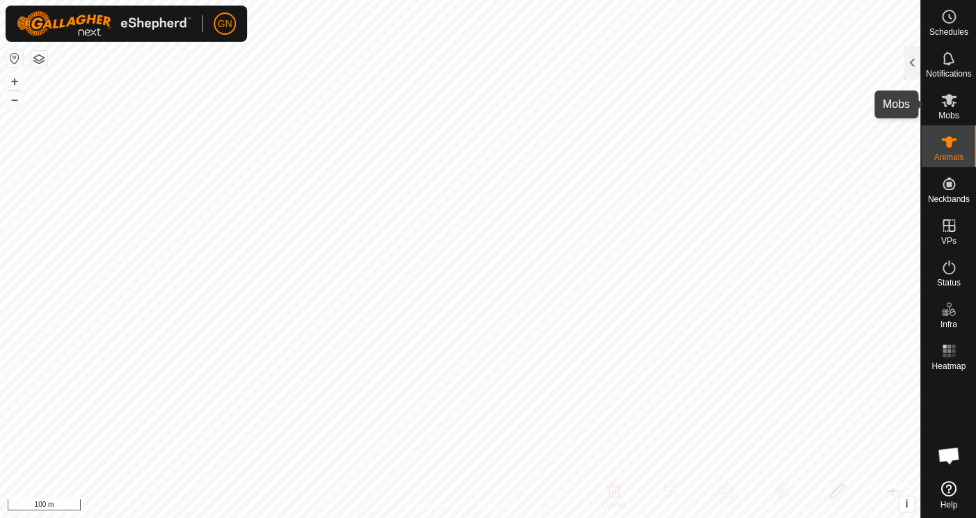
click at [944, 106] on icon at bounding box center [948, 100] width 15 height 13
click at [914, 67] on div at bounding box center [912, 62] width 17 height 33
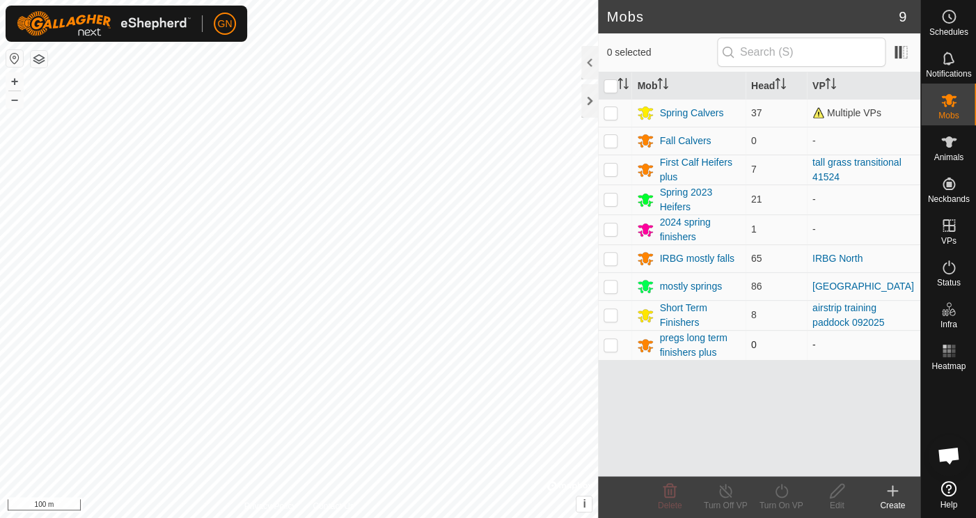
click at [613, 347] on p-checkbox at bounding box center [611, 344] width 14 height 11
click at [609, 343] on p-checkbox at bounding box center [611, 344] width 14 height 11
checkbox input "false"
click at [591, 100] on div at bounding box center [589, 100] width 17 height 33
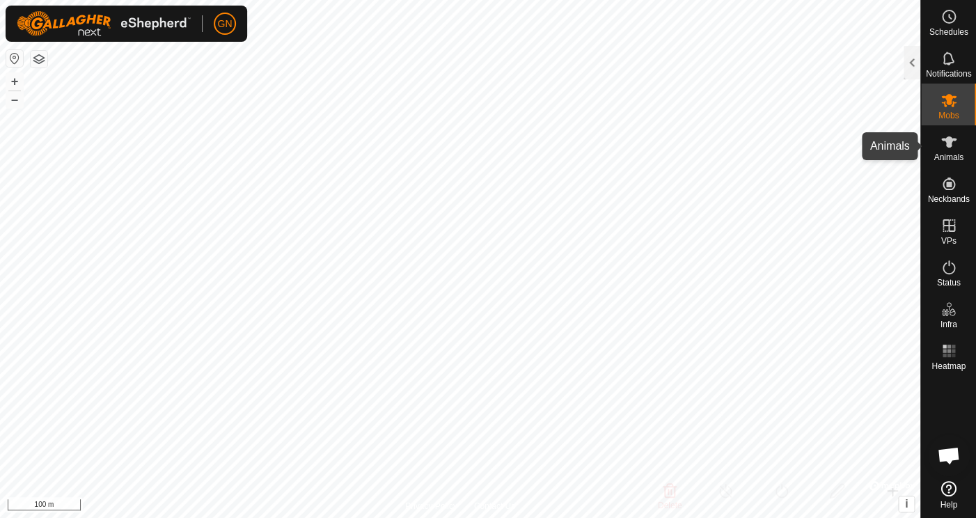
click at [948, 141] on icon at bounding box center [948, 141] width 15 height 11
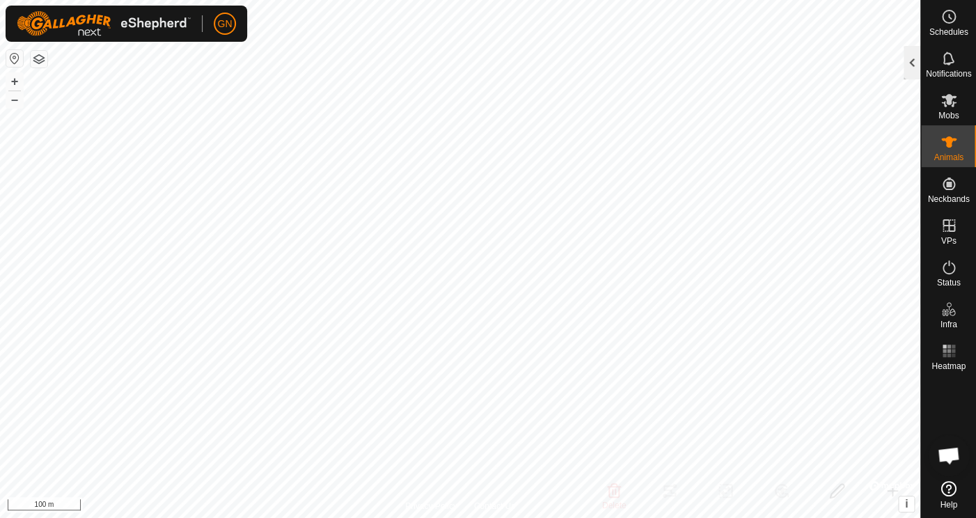
click at [912, 63] on div at bounding box center [912, 62] width 17 height 33
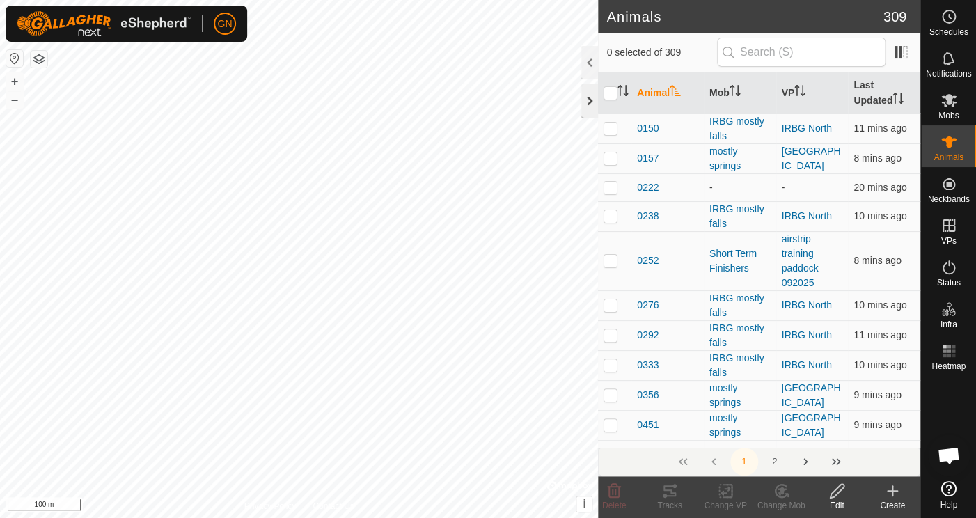
click at [587, 101] on div at bounding box center [589, 100] width 17 height 33
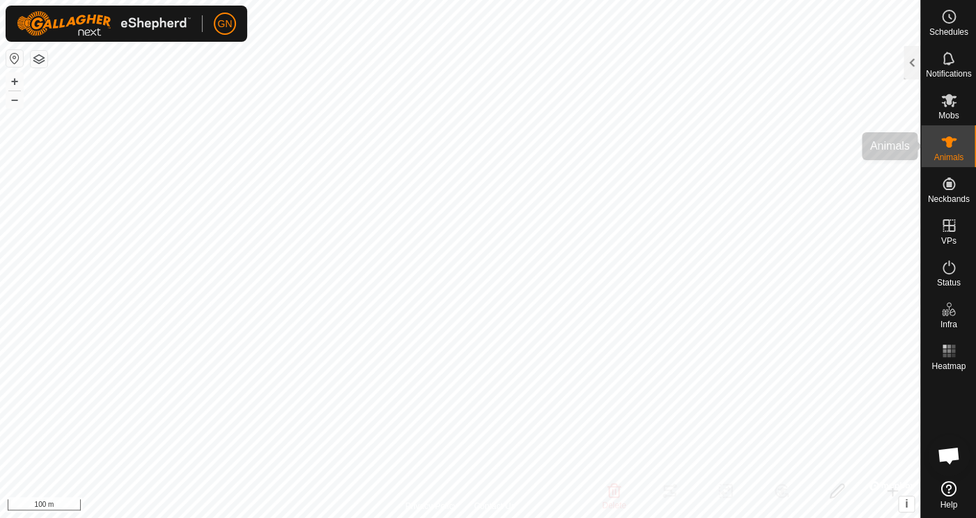
click at [944, 107] on icon at bounding box center [949, 100] width 17 height 17
click at [946, 104] on icon at bounding box center [948, 100] width 15 height 13
click at [912, 55] on div at bounding box center [912, 62] width 17 height 33
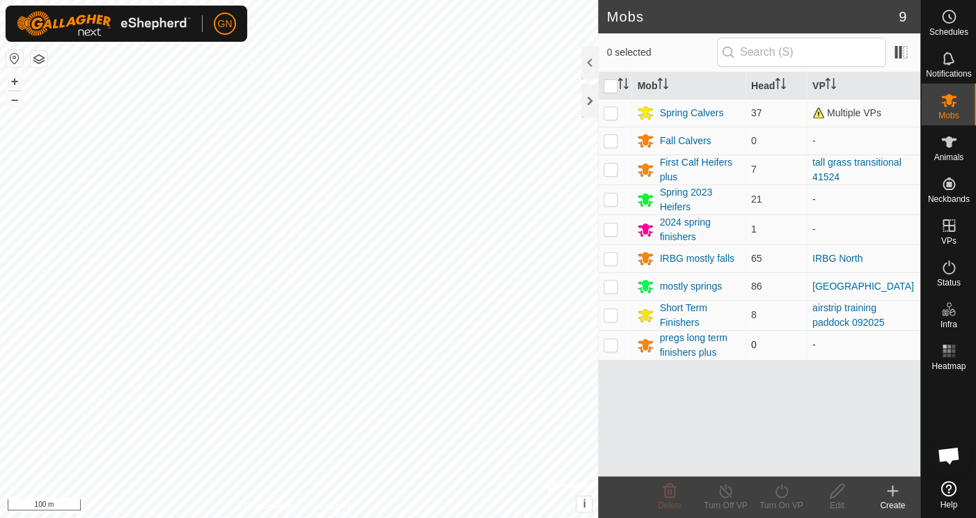
click at [611, 345] on p-checkbox at bounding box center [611, 344] width 14 height 11
checkbox input "true"
click at [834, 494] on icon at bounding box center [837, 491] width 17 height 17
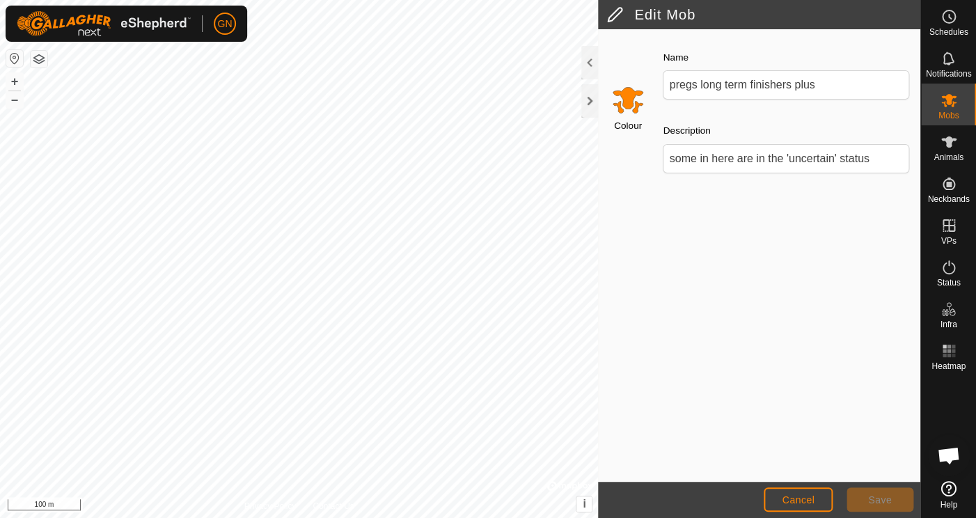
click at [623, 100] on input "Select a color" at bounding box center [627, 99] width 33 height 33
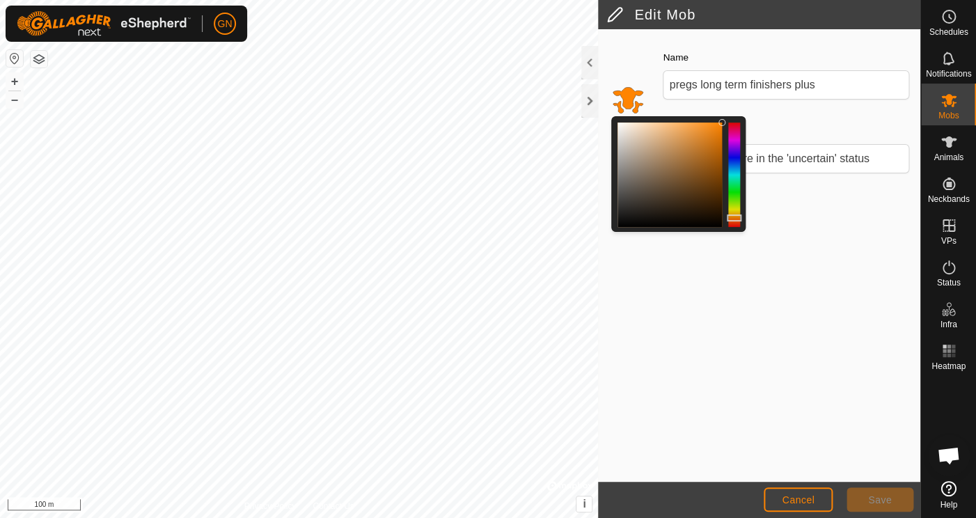
click at [734, 160] on div at bounding box center [734, 175] width 12 height 104
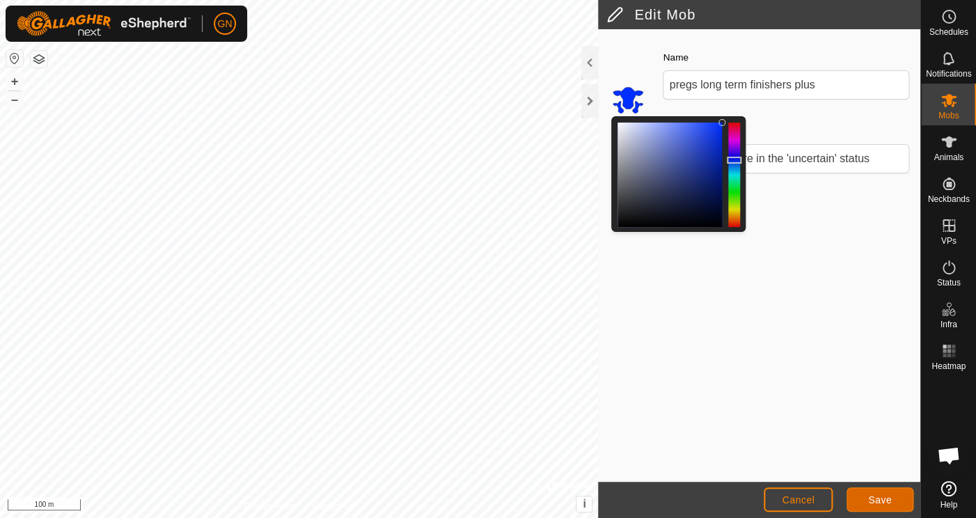
click at [877, 500] on span "Save" at bounding box center [880, 499] width 24 height 11
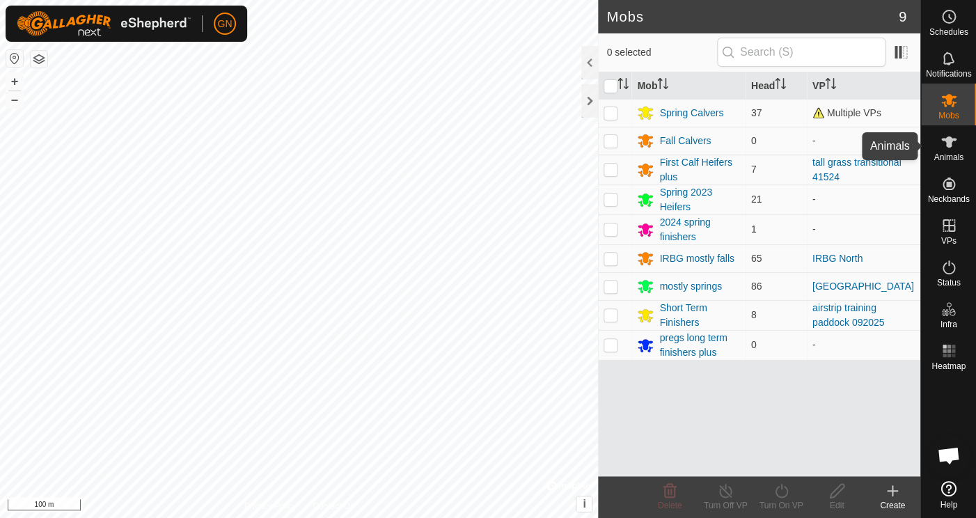
click at [944, 147] on icon at bounding box center [949, 142] width 17 height 17
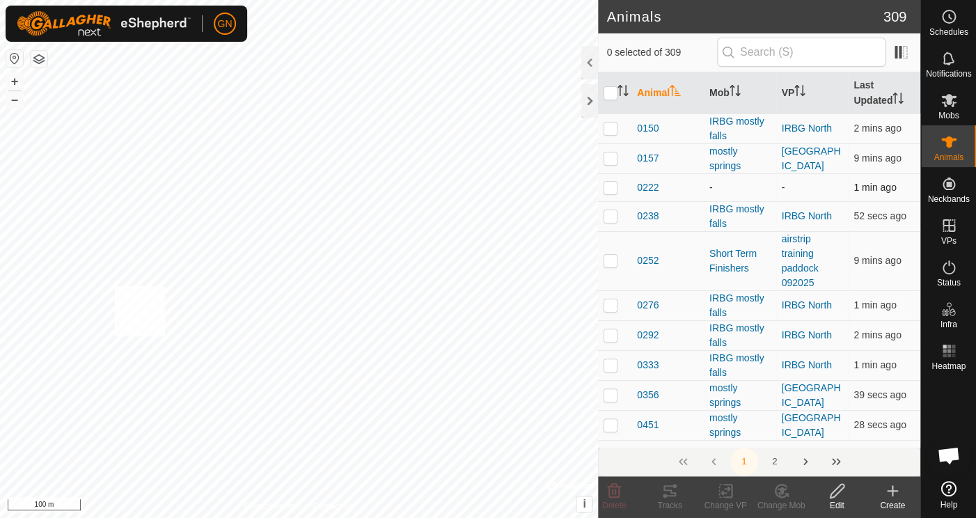
checkbox input "true"
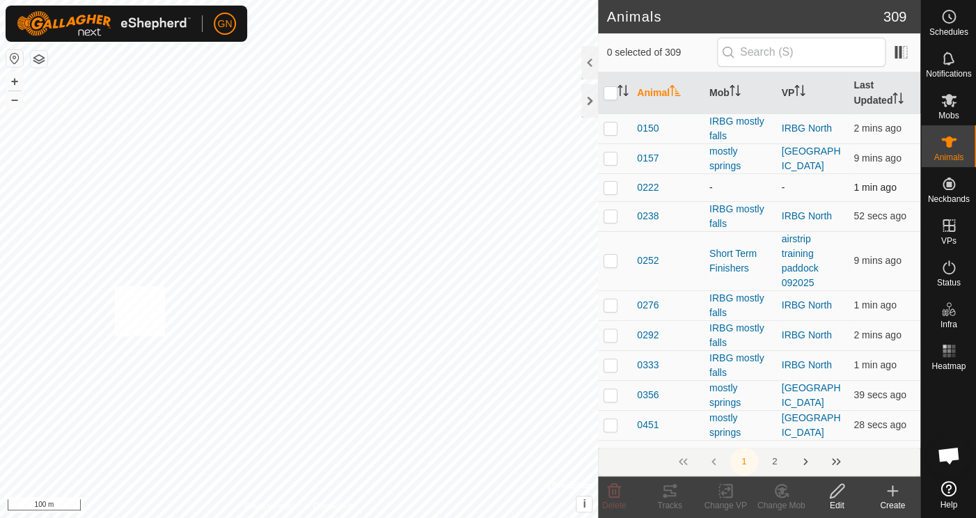
checkbox input "true"
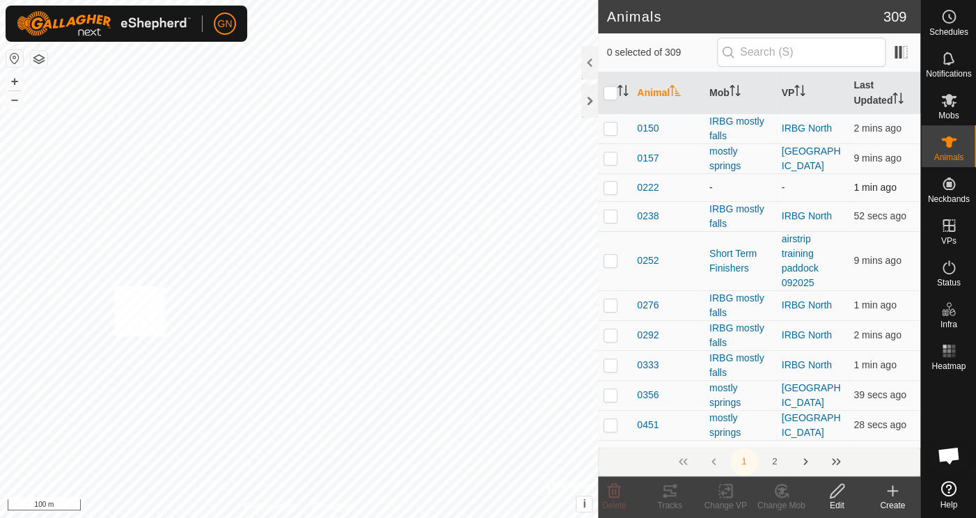
checkbox input "true"
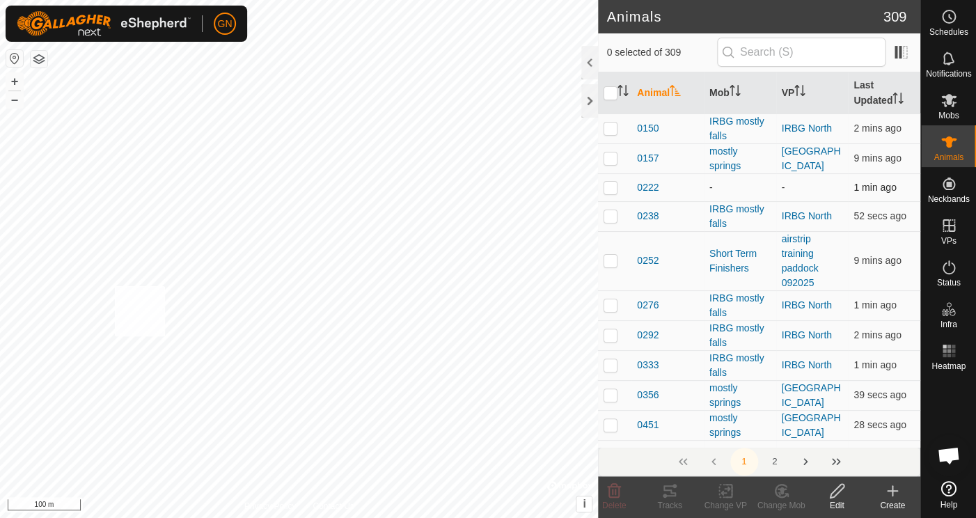
checkbox input "true"
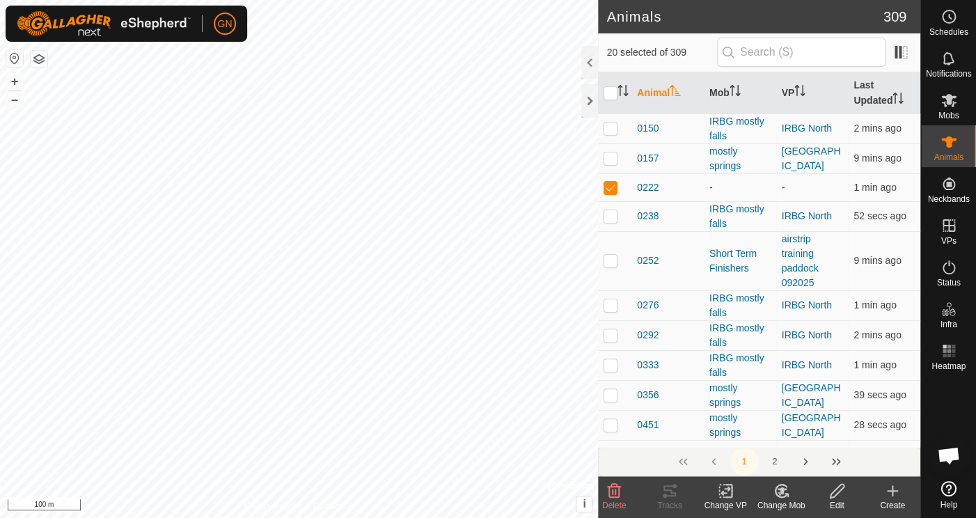
click at [781, 489] on icon at bounding box center [782, 490] width 10 height 7
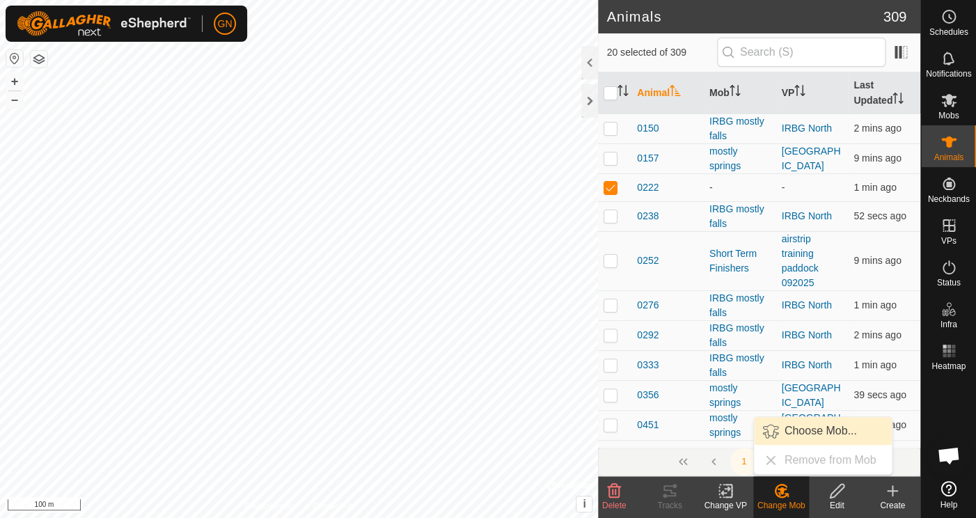
click at [810, 427] on link "Choose Mob..." at bounding box center [823, 431] width 138 height 28
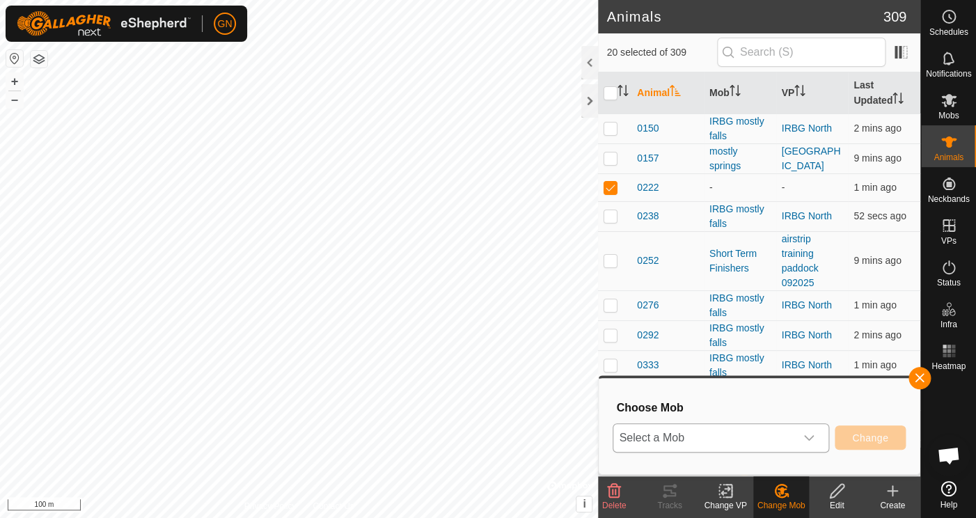
click at [811, 439] on icon "dropdown trigger" at bounding box center [809, 437] width 11 height 11
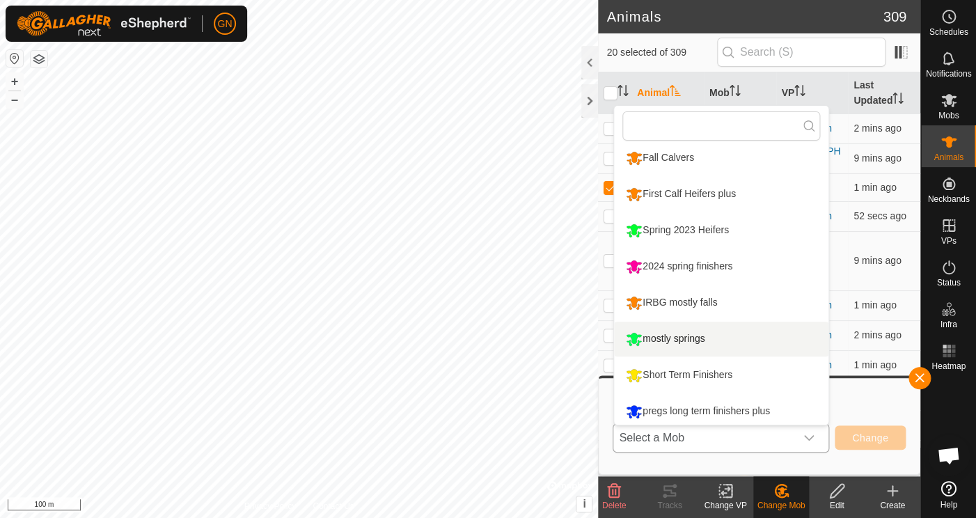
scroll to position [46, 0]
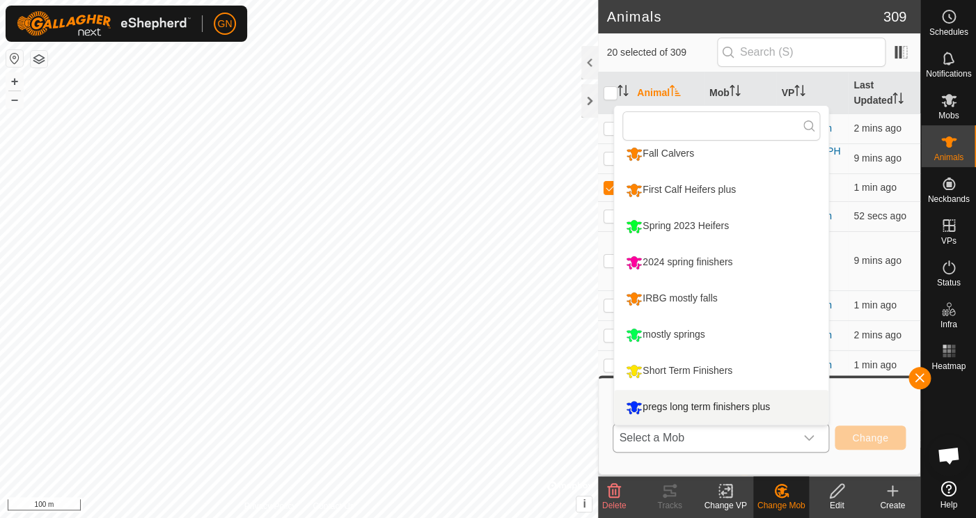
click at [742, 407] on li "pregs long term finishers plus" at bounding box center [721, 407] width 214 height 35
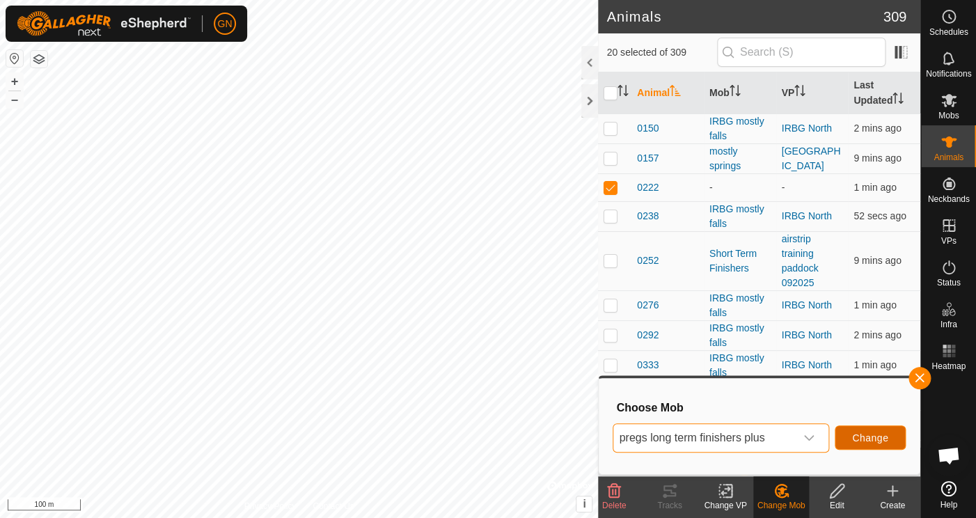
click at [870, 439] on span "Change" at bounding box center [870, 437] width 36 height 11
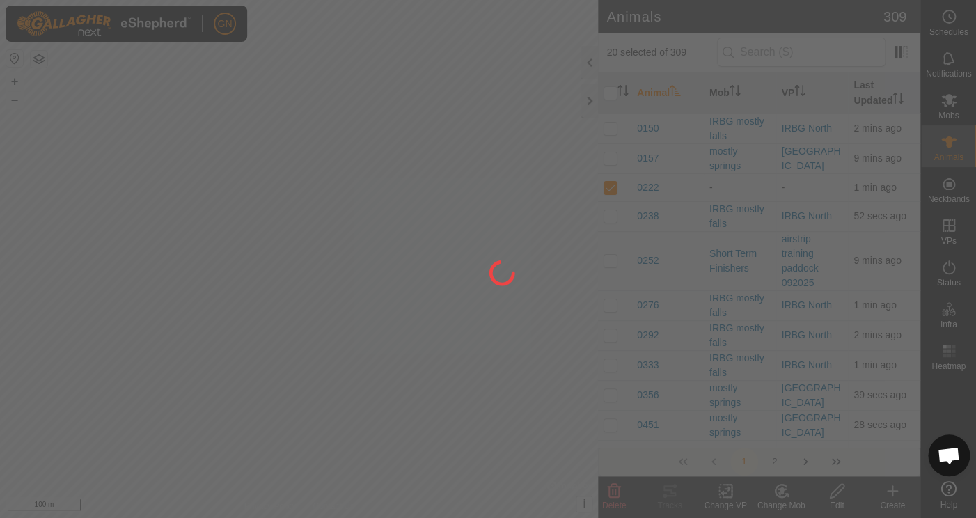
checkbox input "false"
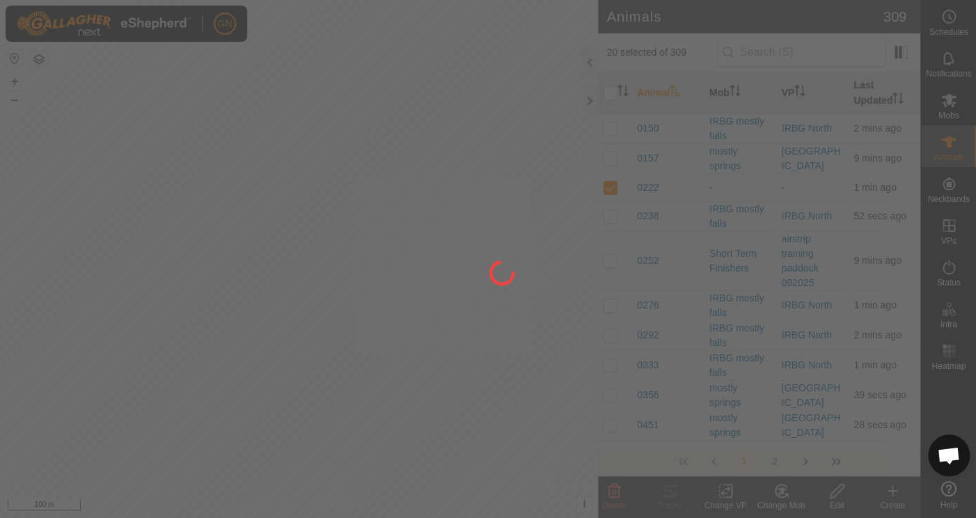
checkbox input "false"
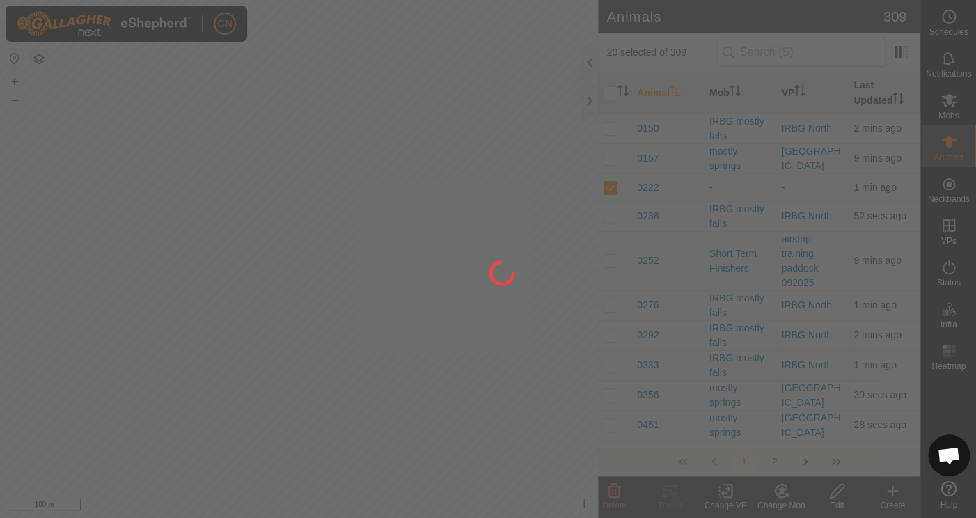
checkbox input "false"
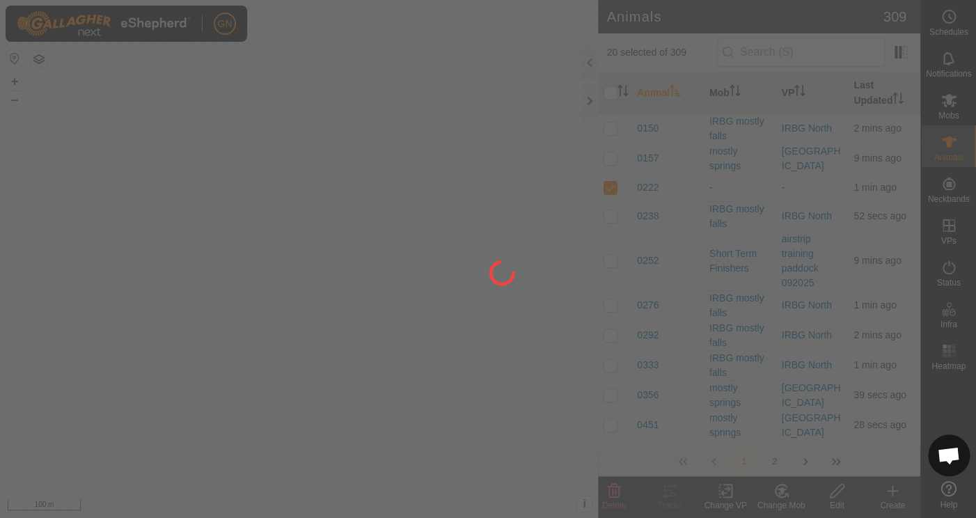
checkbox input "false"
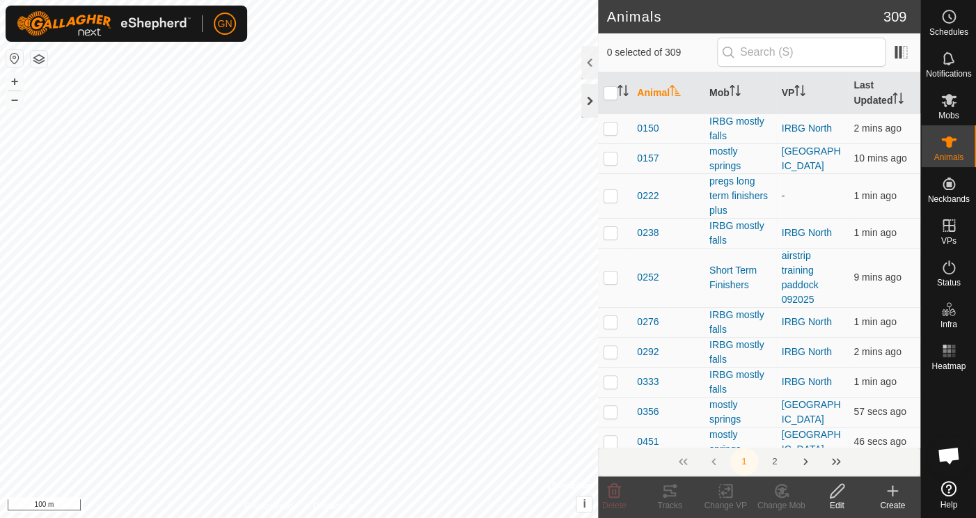
click at [591, 100] on div at bounding box center [589, 100] width 17 height 33
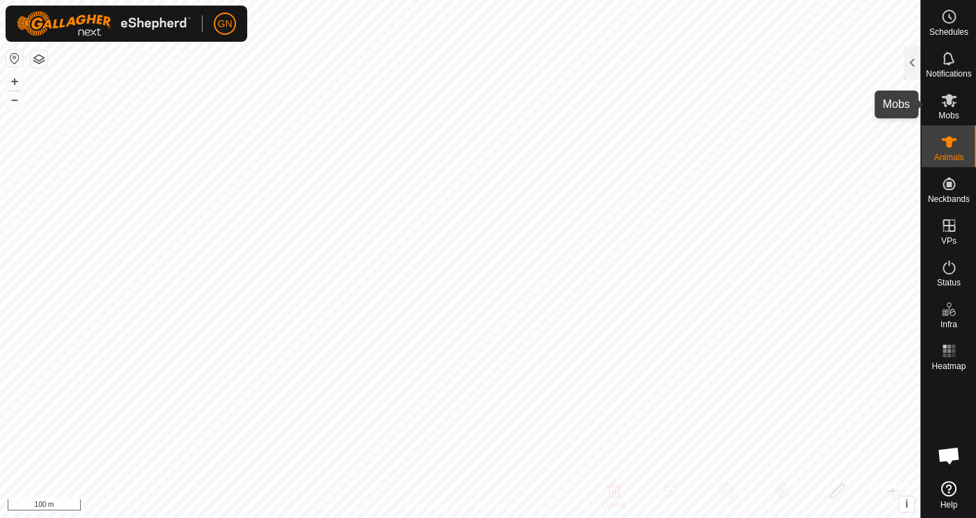
click at [947, 101] on icon at bounding box center [948, 100] width 15 height 13
click at [910, 63] on div at bounding box center [912, 62] width 17 height 33
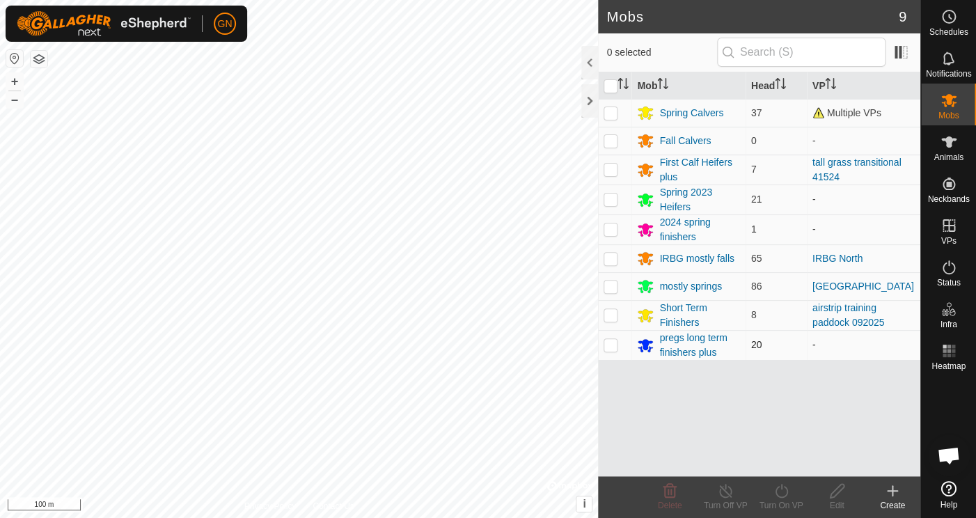
click at [609, 347] on p-checkbox at bounding box center [611, 344] width 14 height 11
checkbox input "true"
click at [779, 493] on icon at bounding box center [781, 491] width 17 height 17
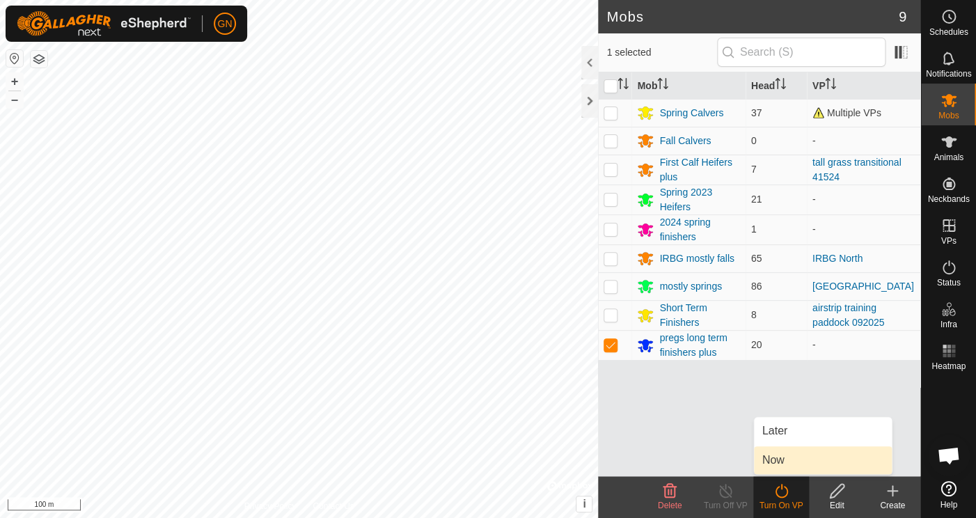
click at [766, 458] on link "Now" at bounding box center [823, 460] width 138 height 28
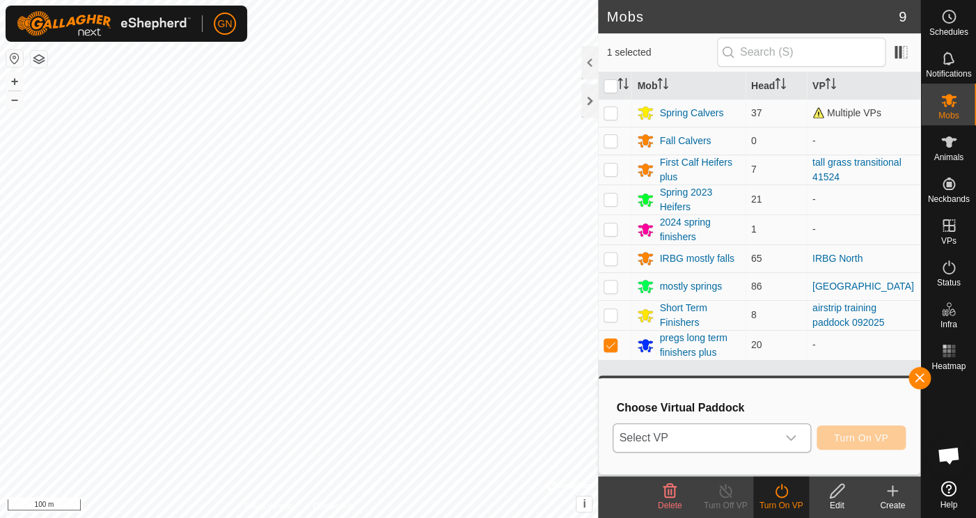
click at [791, 437] on icon "dropdown trigger" at bounding box center [791, 437] width 11 height 11
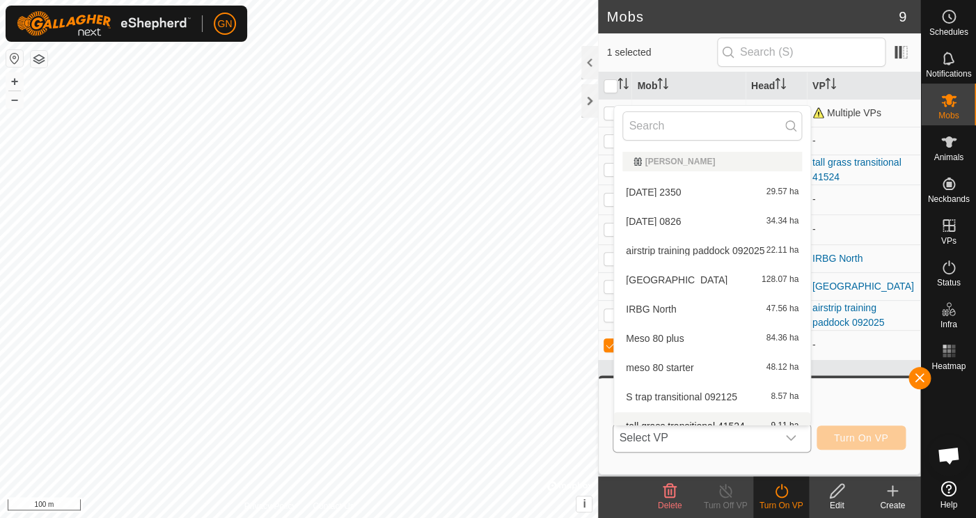
scroll to position [15, 0]
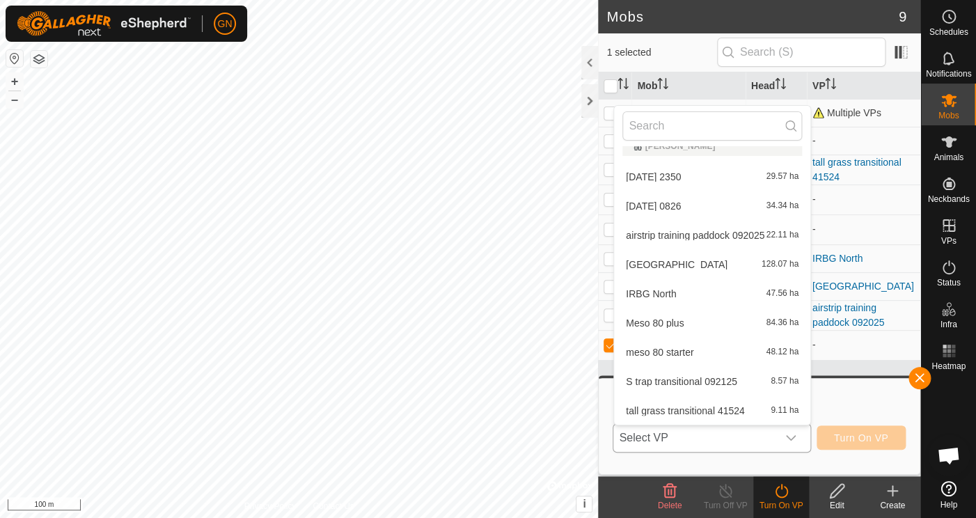
click at [639, 377] on li "S trap transitional 092125 8.57 ha" at bounding box center [712, 382] width 196 height 28
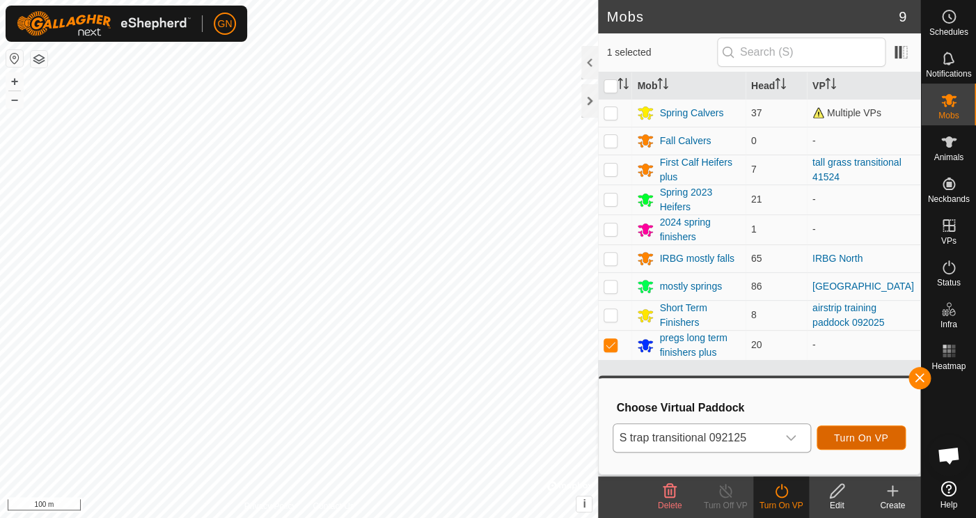
click at [864, 437] on span "Turn On VP" at bounding box center [861, 437] width 54 height 11
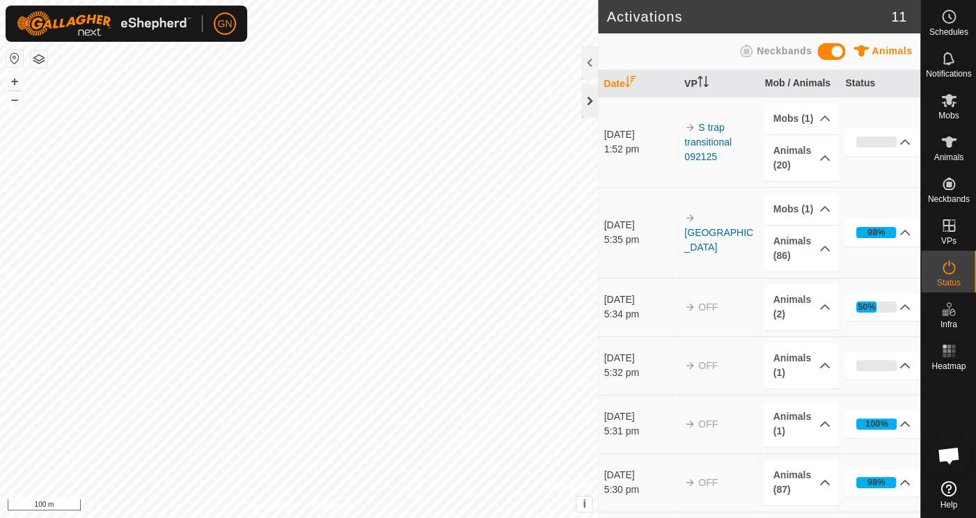
click at [588, 102] on div at bounding box center [589, 100] width 17 height 33
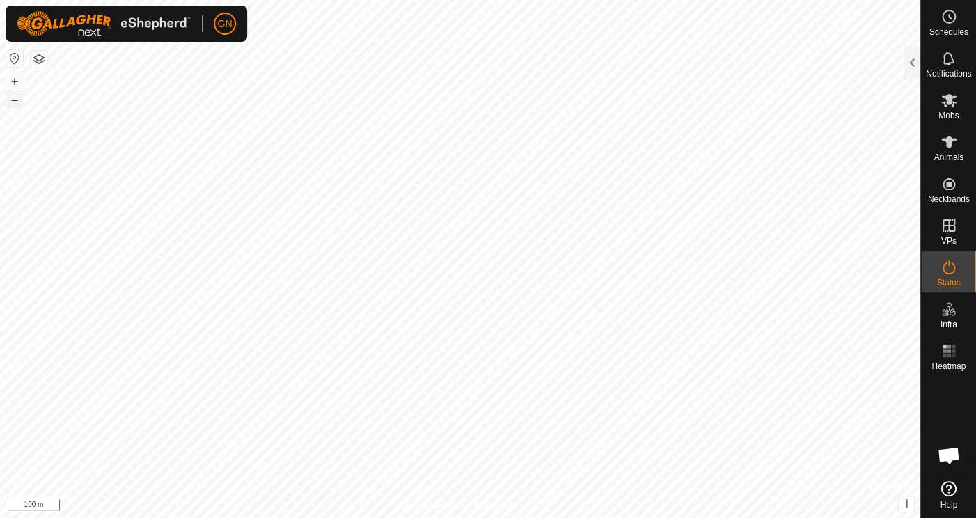
click at [13, 101] on button "–" at bounding box center [14, 99] width 17 height 17
